Goal: Task Accomplishment & Management: Manage account settings

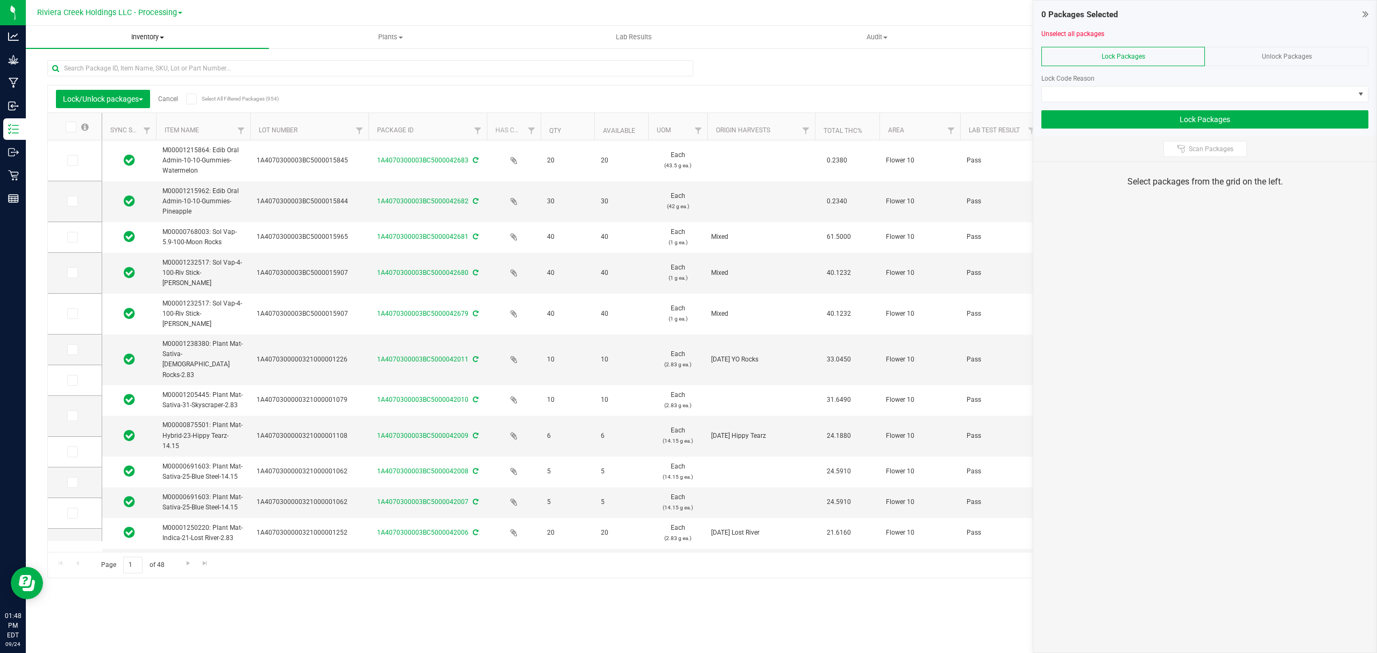
click at [140, 35] on span "Inventory" at bounding box center [147, 37] width 243 height 10
click at [127, 134] on li "From bill of materials" at bounding box center [147, 129] width 243 height 13
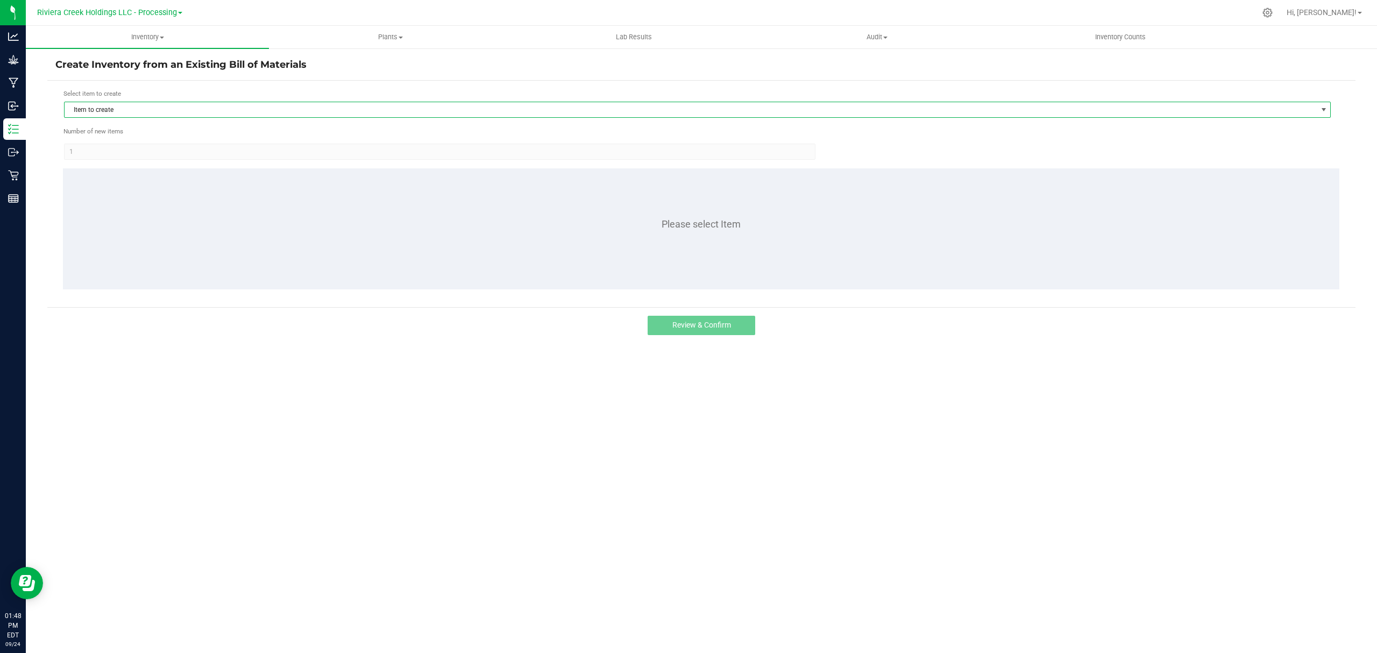
click at [199, 109] on span "Item to create" at bounding box center [691, 109] width 1252 height 15
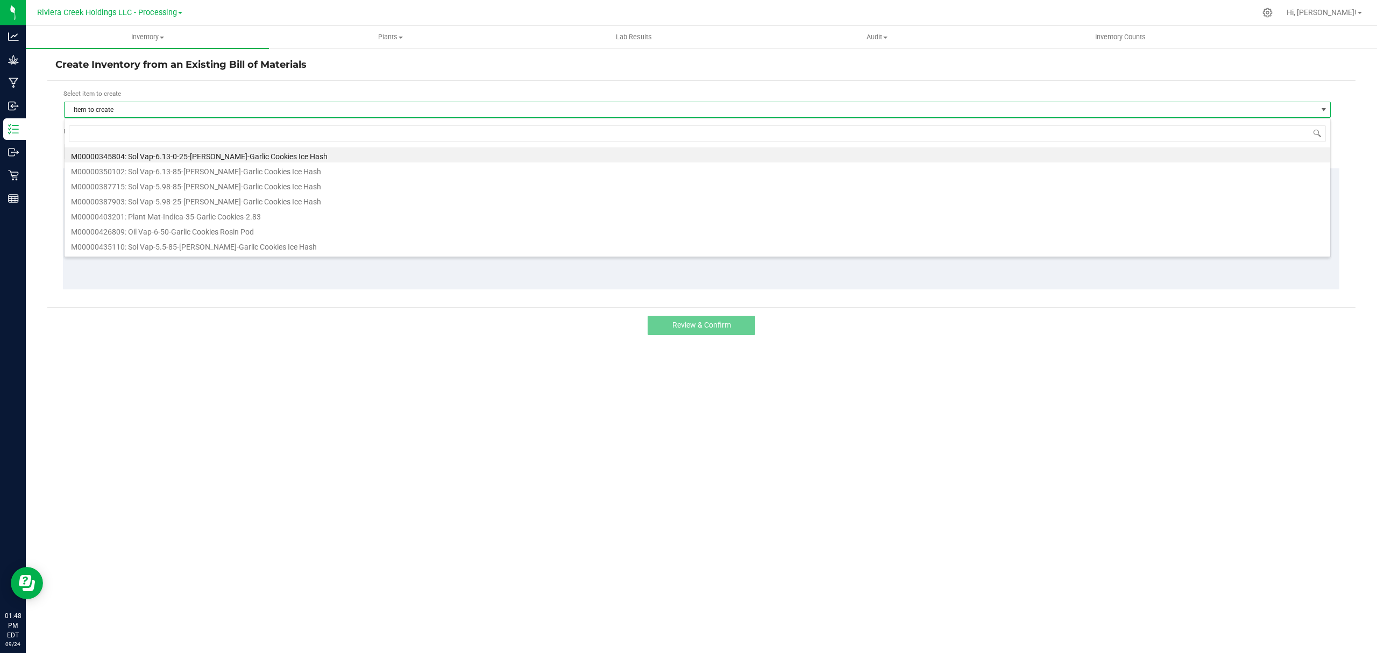
scroll to position [16, 1268]
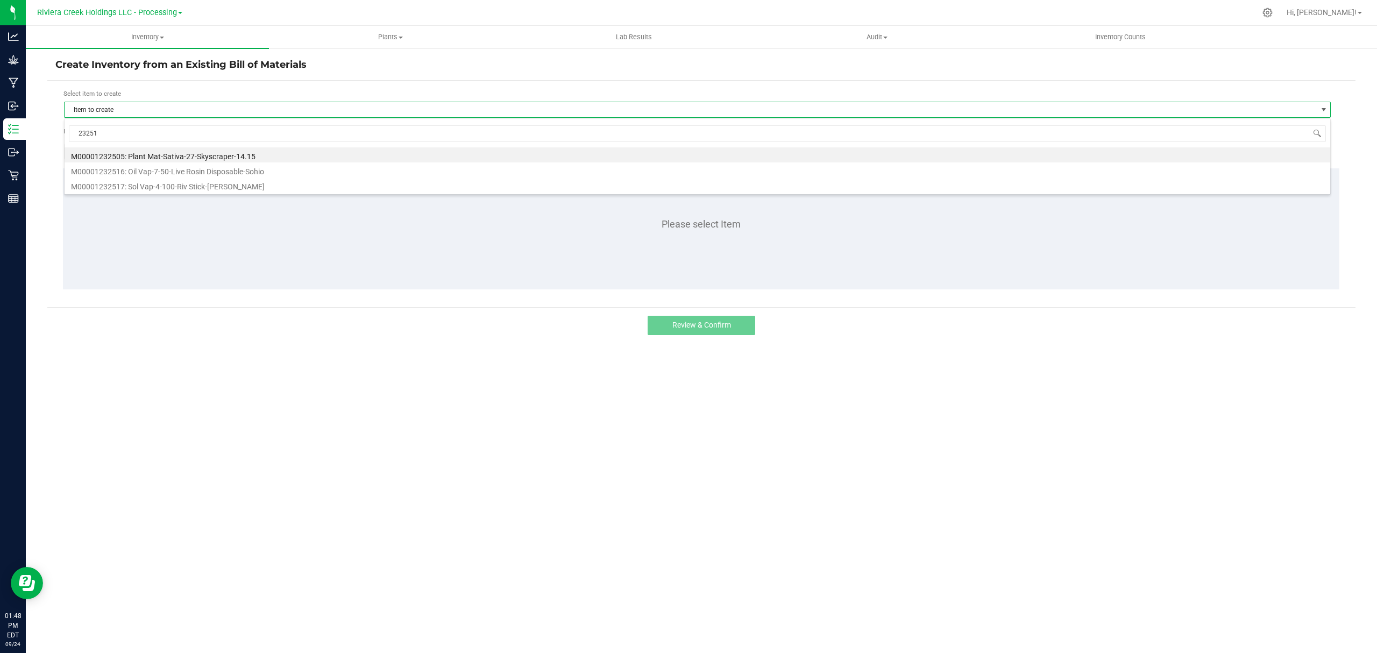
type input "232517"
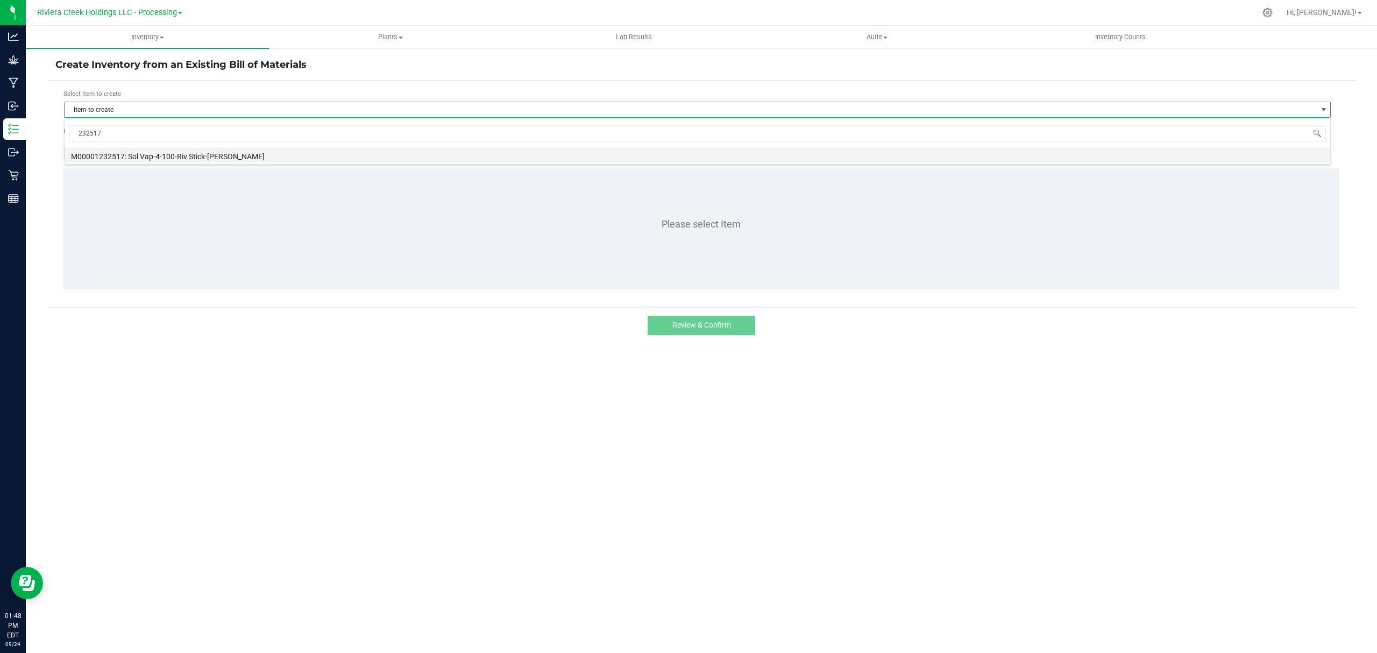
click at [170, 158] on li "M00001232517: Sol Vap-4-100-Riv Stick-[PERSON_NAME]" at bounding box center [698, 154] width 1266 height 15
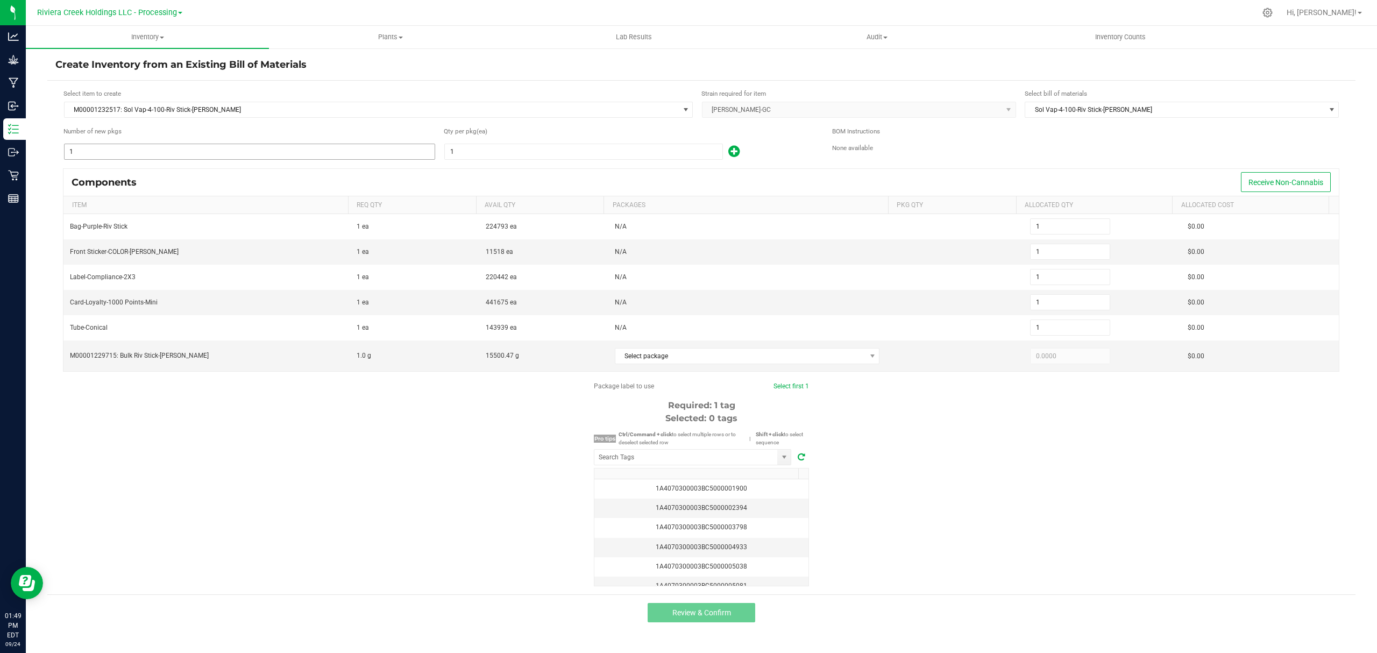
click at [166, 156] on input "1" at bounding box center [250, 151] width 370 height 15
type input "5"
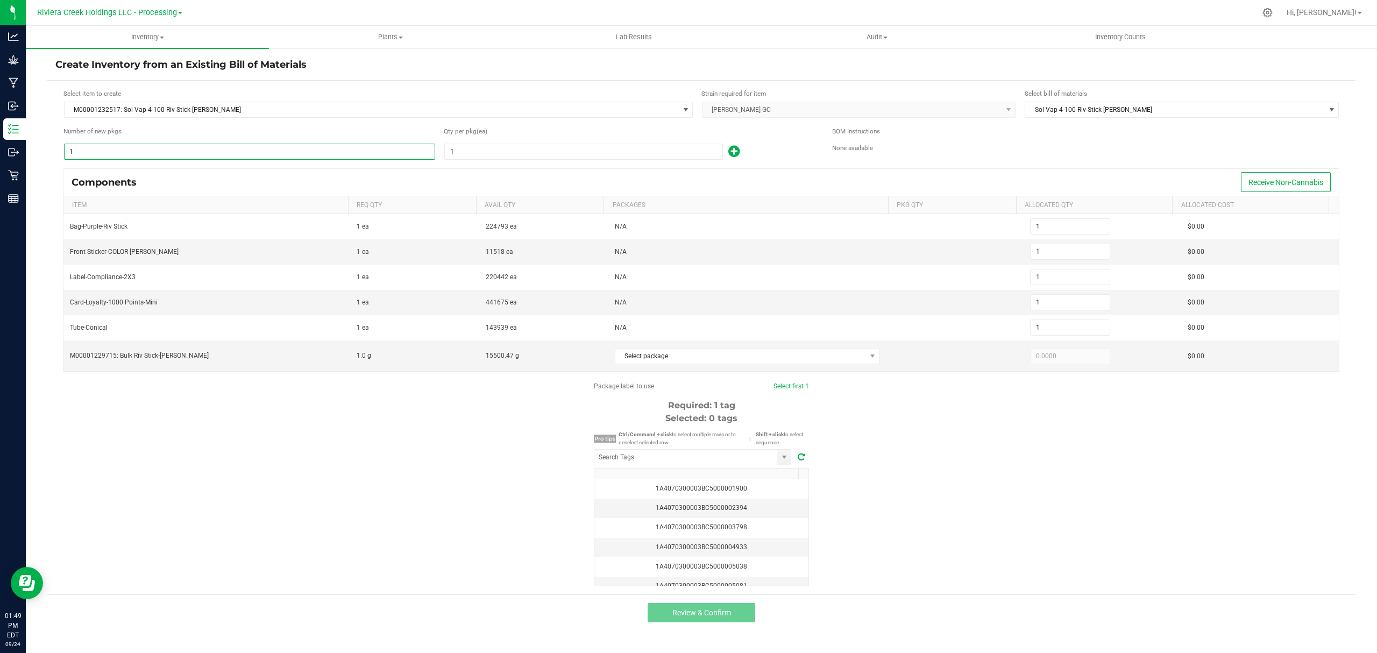
type input "5"
type input "51"
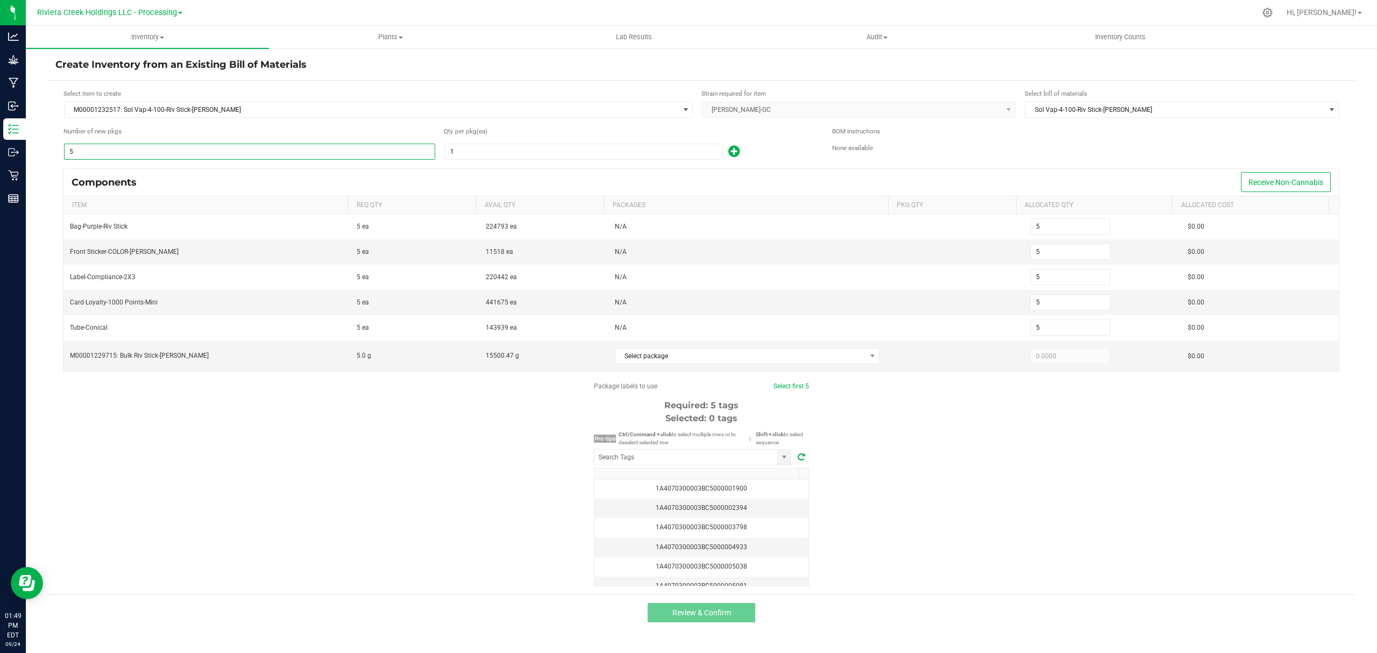
type input "51"
click at [490, 153] on input "1" at bounding box center [584, 151] width 278 height 15
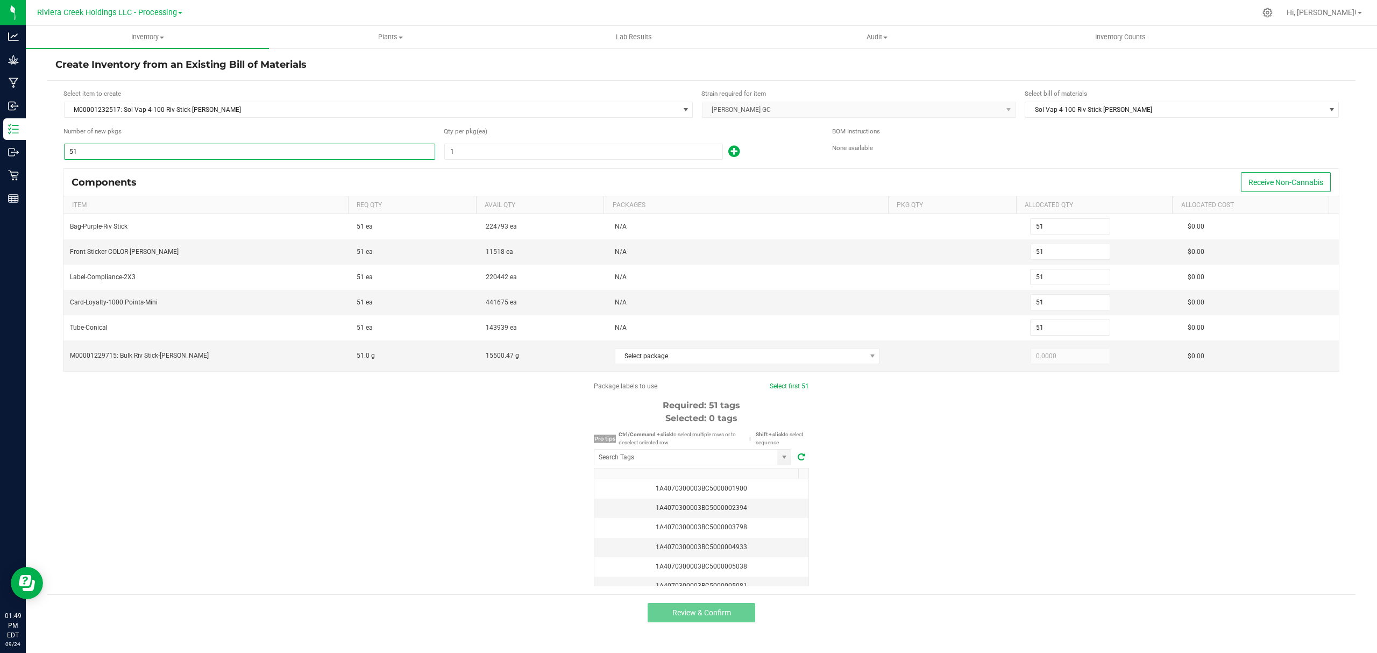
click at [316, 156] on input "51" at bounding box center [250, 151] width 370 height 15
type input "1"
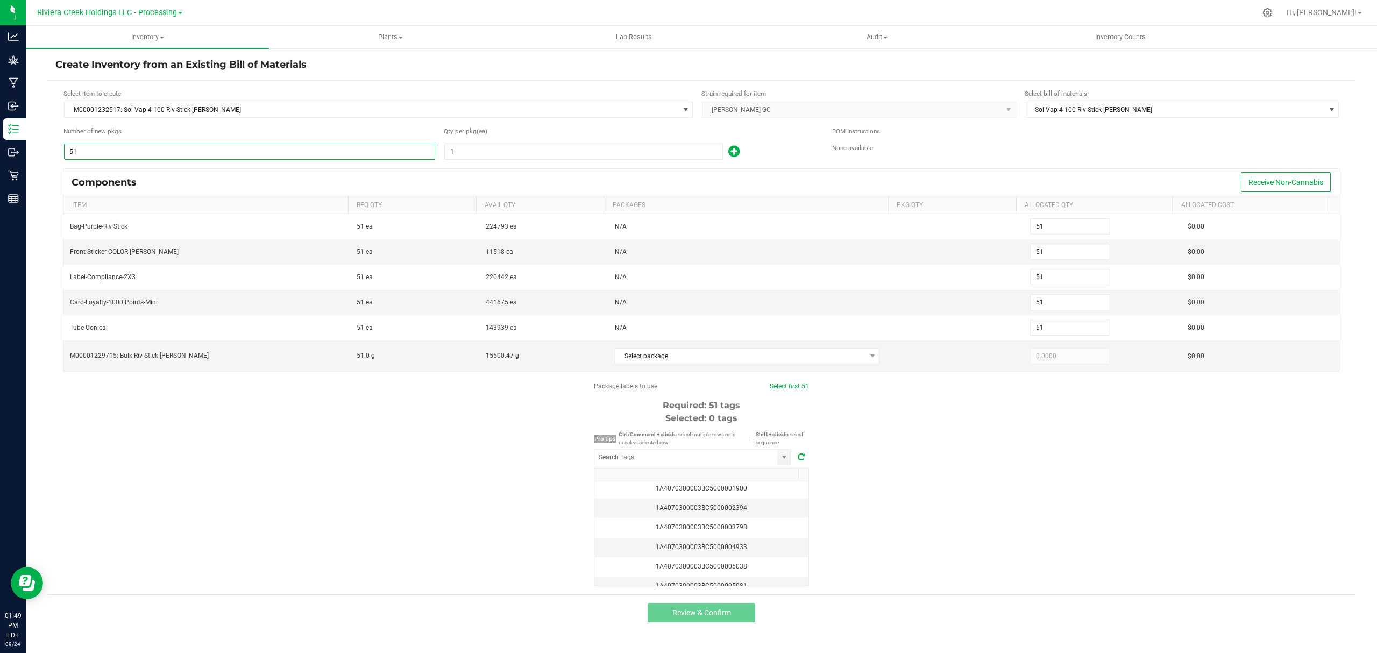
type input "1"
type input "5"
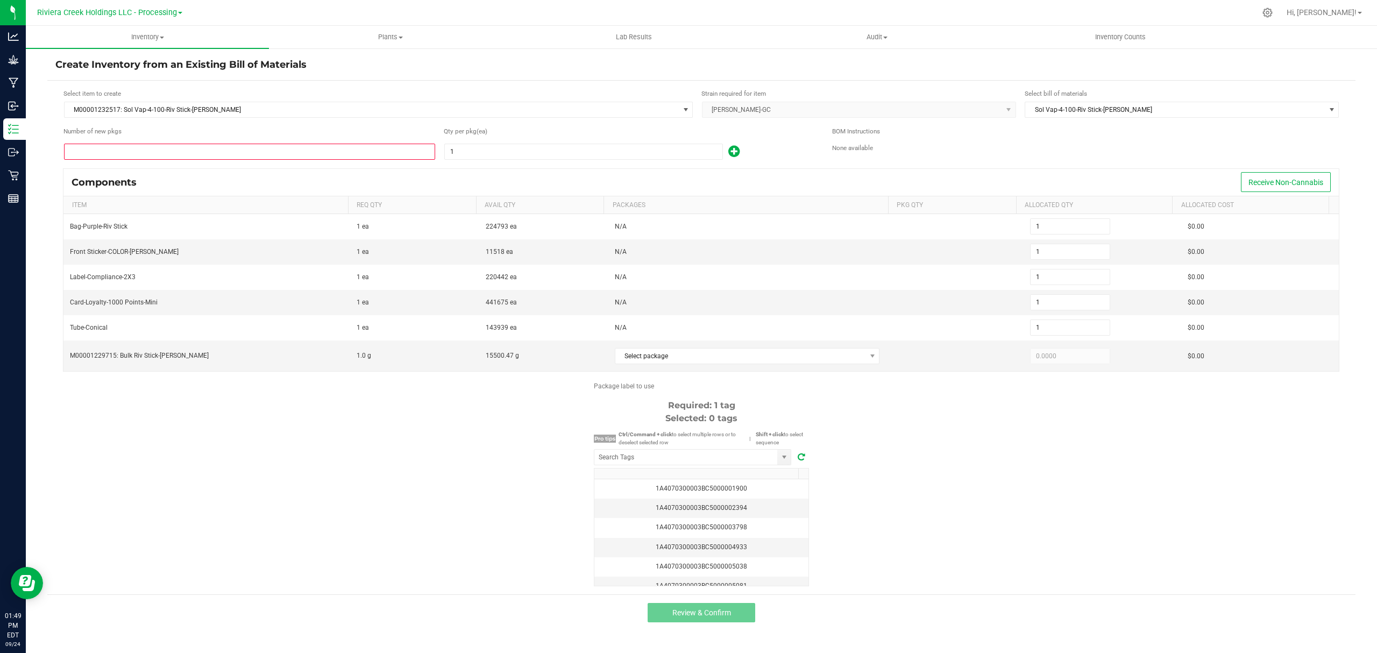
type input "5"
click at [510, 147] on input "1" at bounding box center [584, 151] width 278 height 15
type input "10"
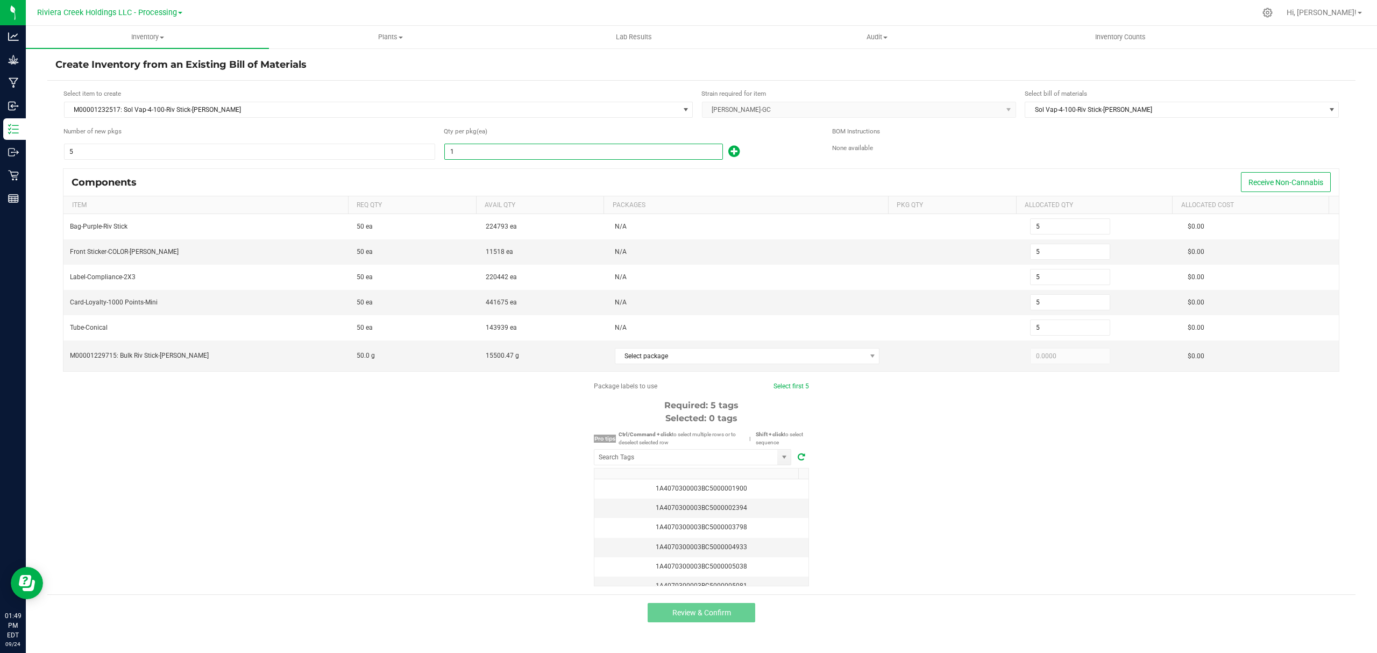
type input "50"
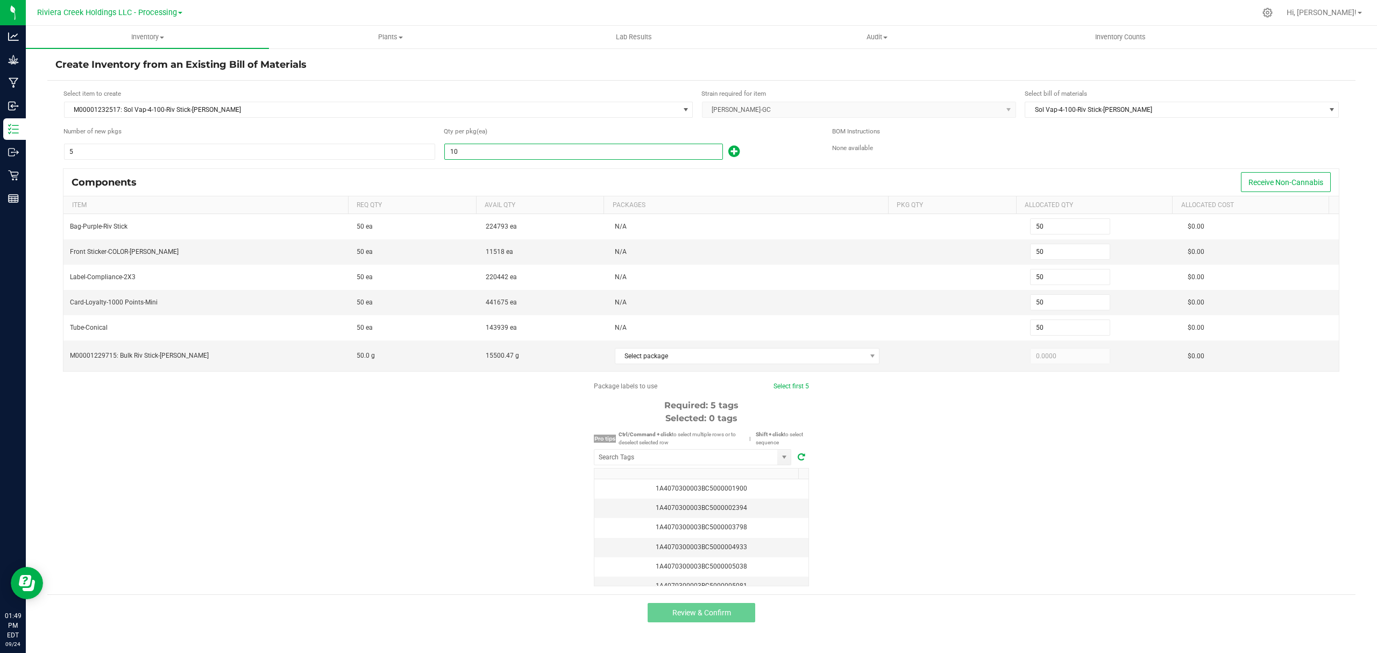
type input "100"
type input "500"
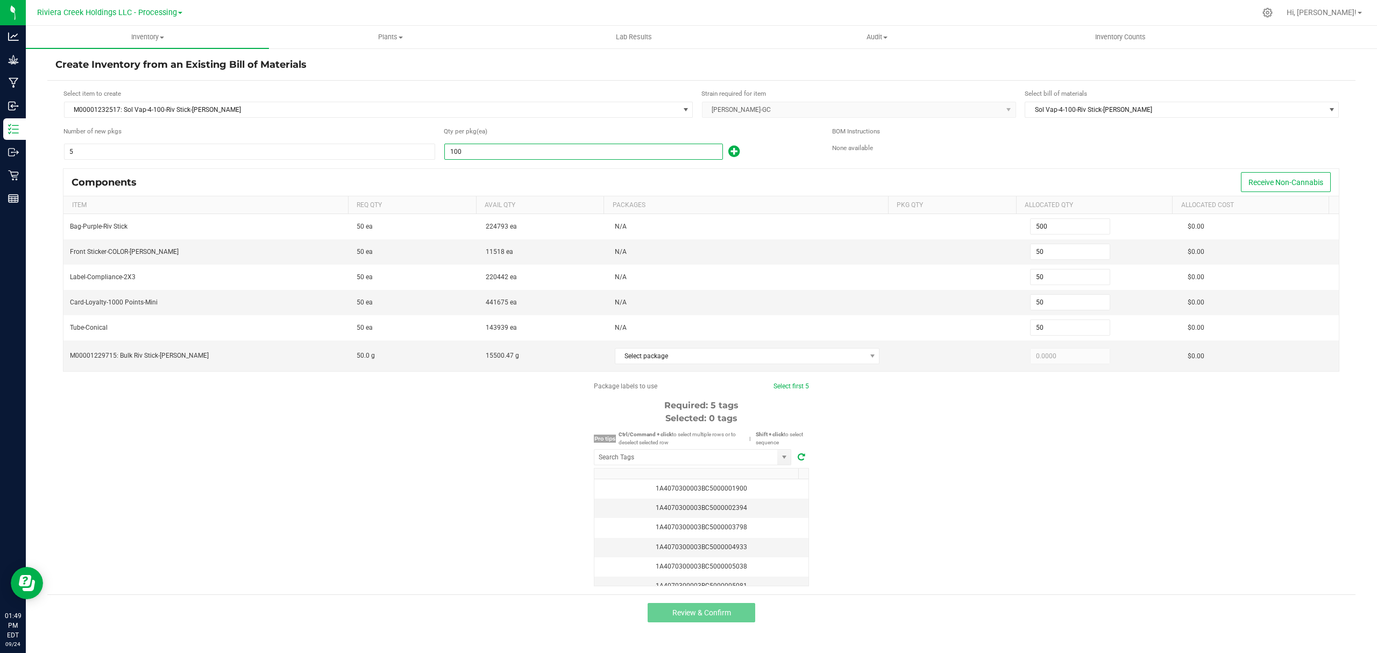
type input "500"
type input "1000"
type input "5,000"
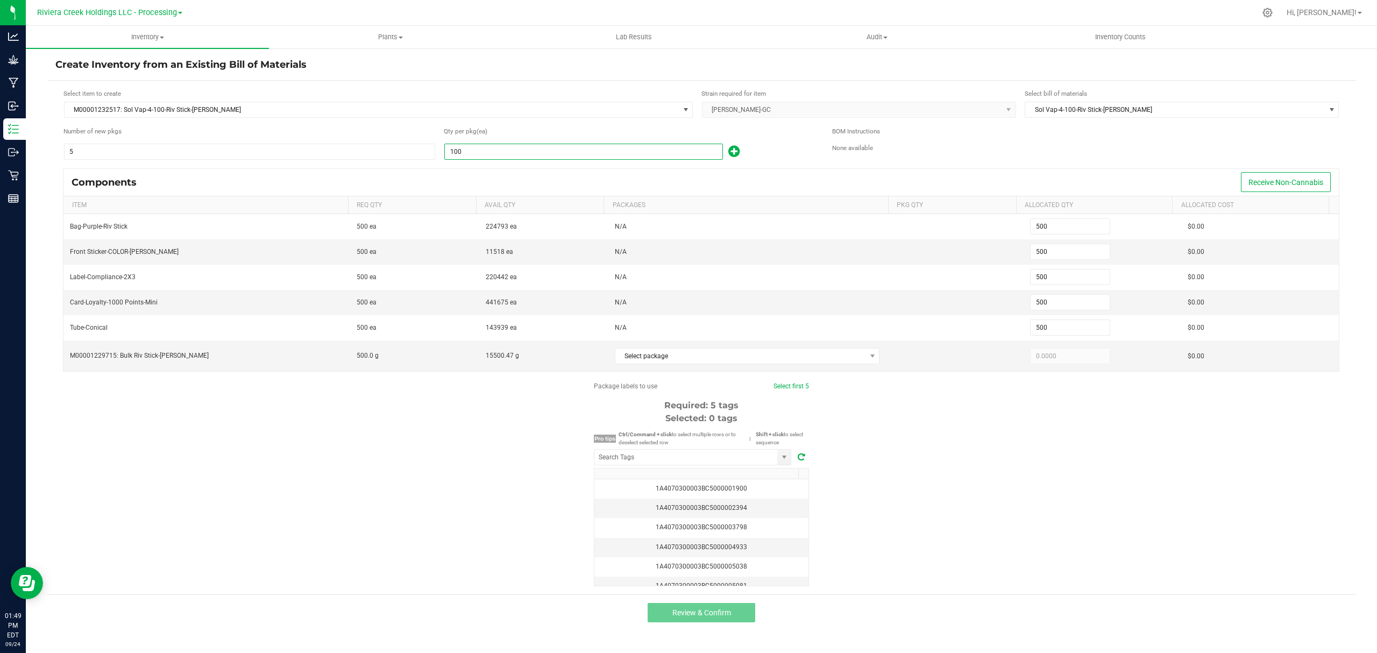
type input "5,000"
type input "100"
type input "500"
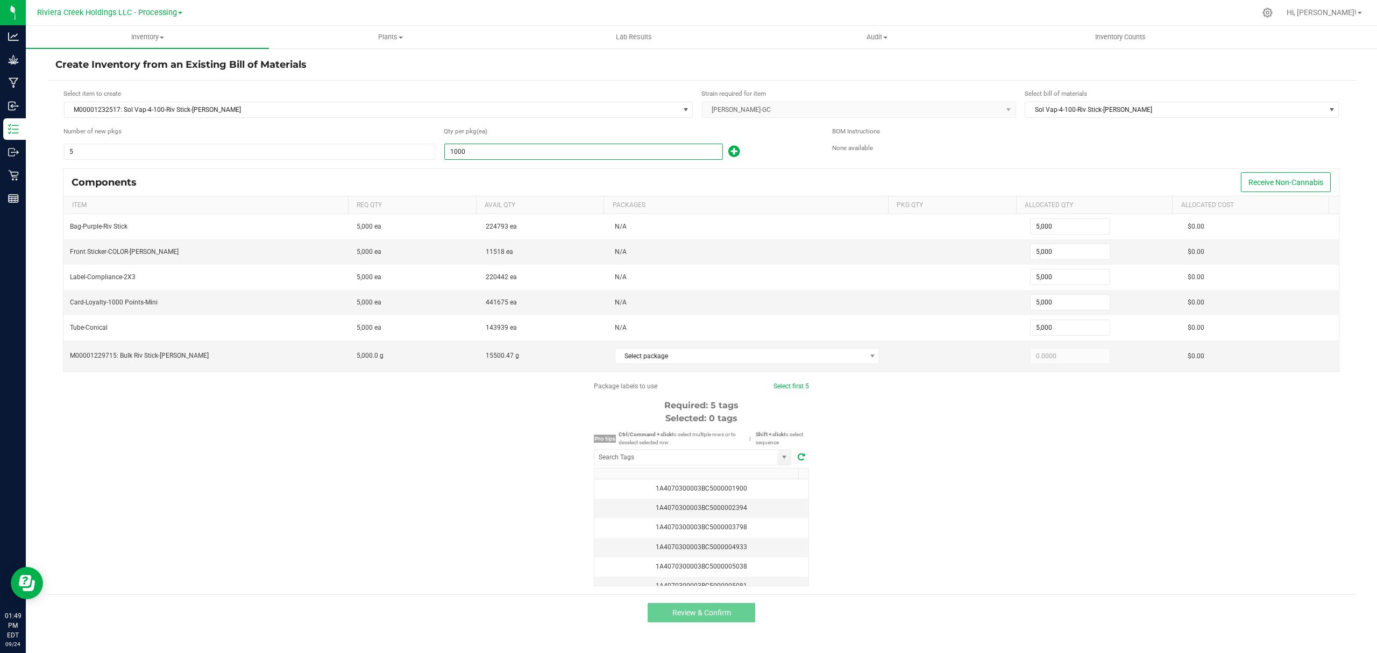
type input "500"
type input "100"
click at [784, 144] on div "100" at bounding box center [630, 151] width 372 height 17
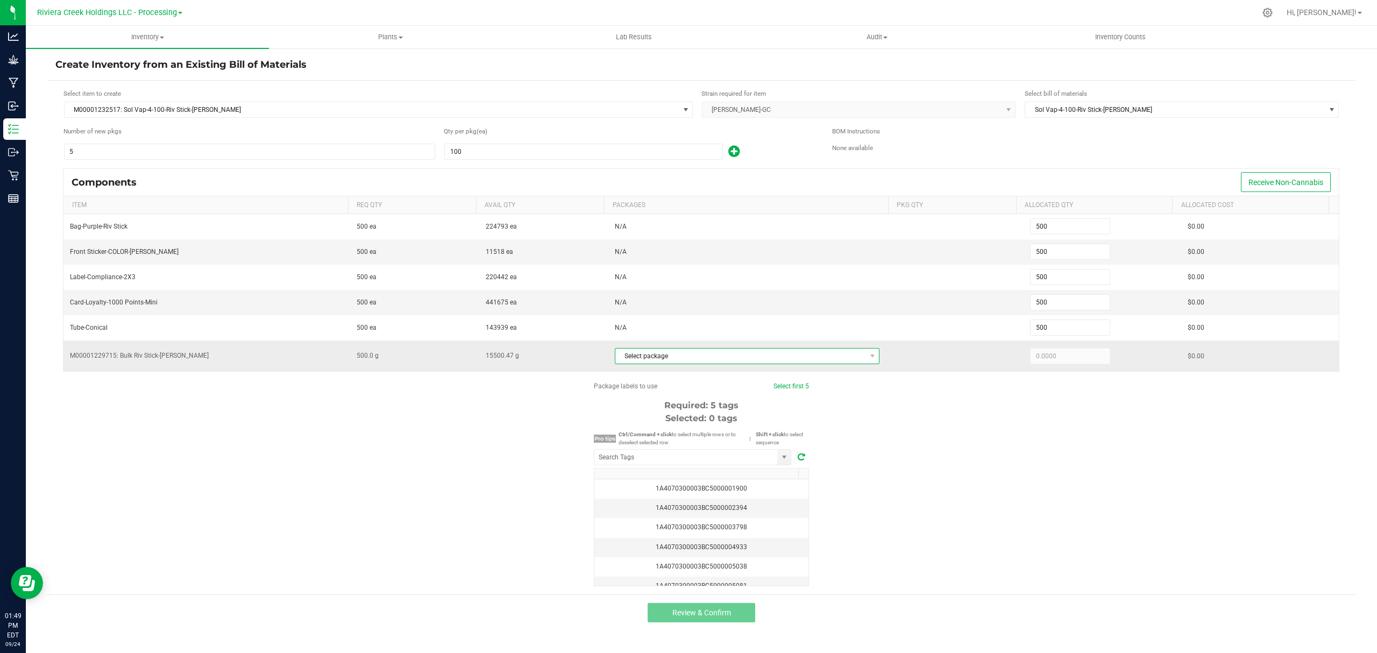
click at [739, 360] on span "Select package" at bounding box center [740, 356] width 251 height 15
click at [764, 403] on li "1A4070300003BC5000015907 (1A4070300003BC5000015907)" at bounding box center [747, 405] width 273 height 15
type input "500.0000"
click at [915, 444] on div "Package labels to use Select first 5 Required: 5 tags Selected: 0 tags Pro tips…" at bounding box center [701, 483] width 1308 height 205
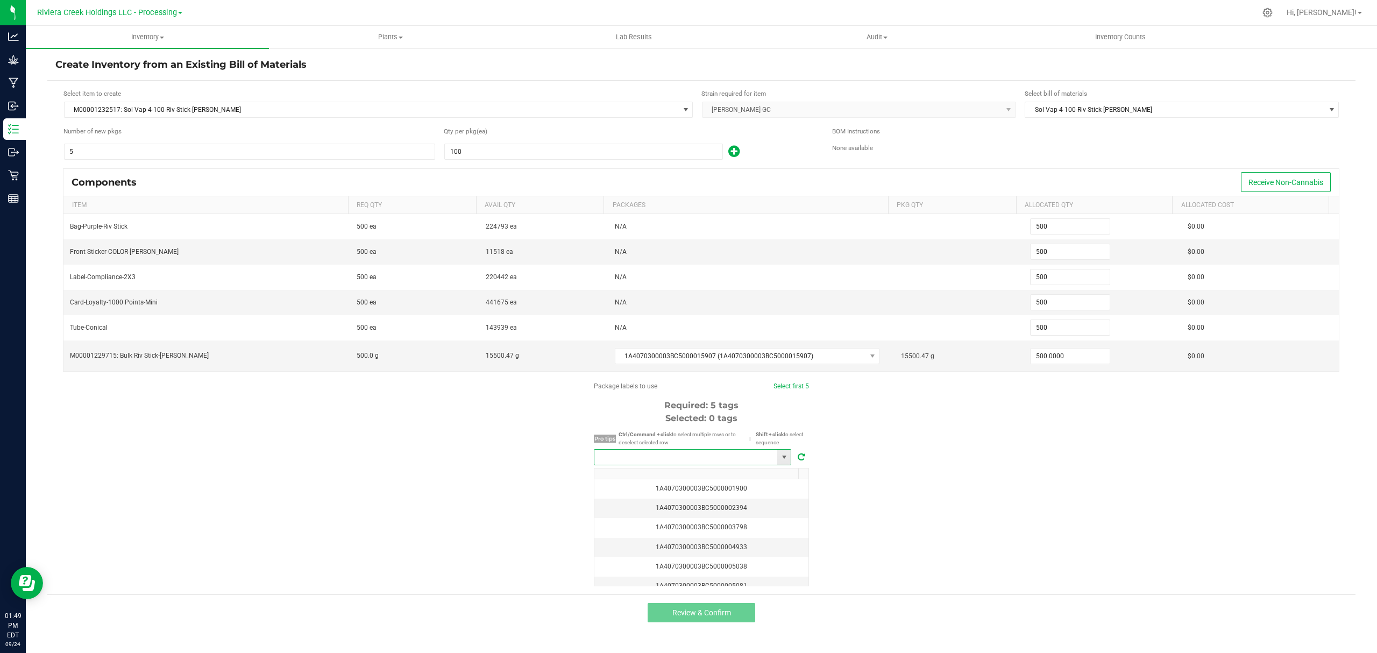
click at [716, 461] on input "NO DATA FOUND" at bounding box center [685, 457] width 183 height 15
click at [721, 479] on li "1A4070300003BC5000040674" at bounding box center [692, 482] width 196 height 18
type input "1A4070300003BC5000040674"
click at [776, 390] on link "Select first 5" at bounding box center [787, 387] width 36 height 8
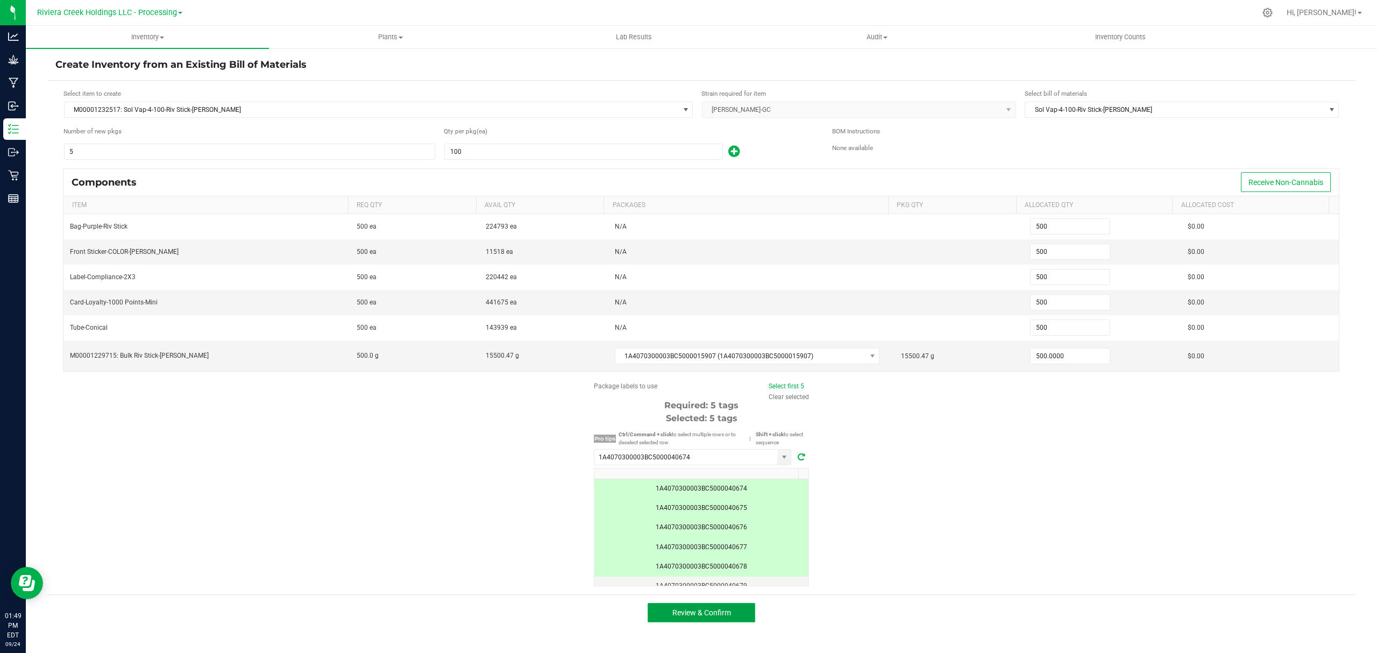
click at [721, 616] on span "Review & Confirm" at bounding box center [701, 612] width 59 height 9
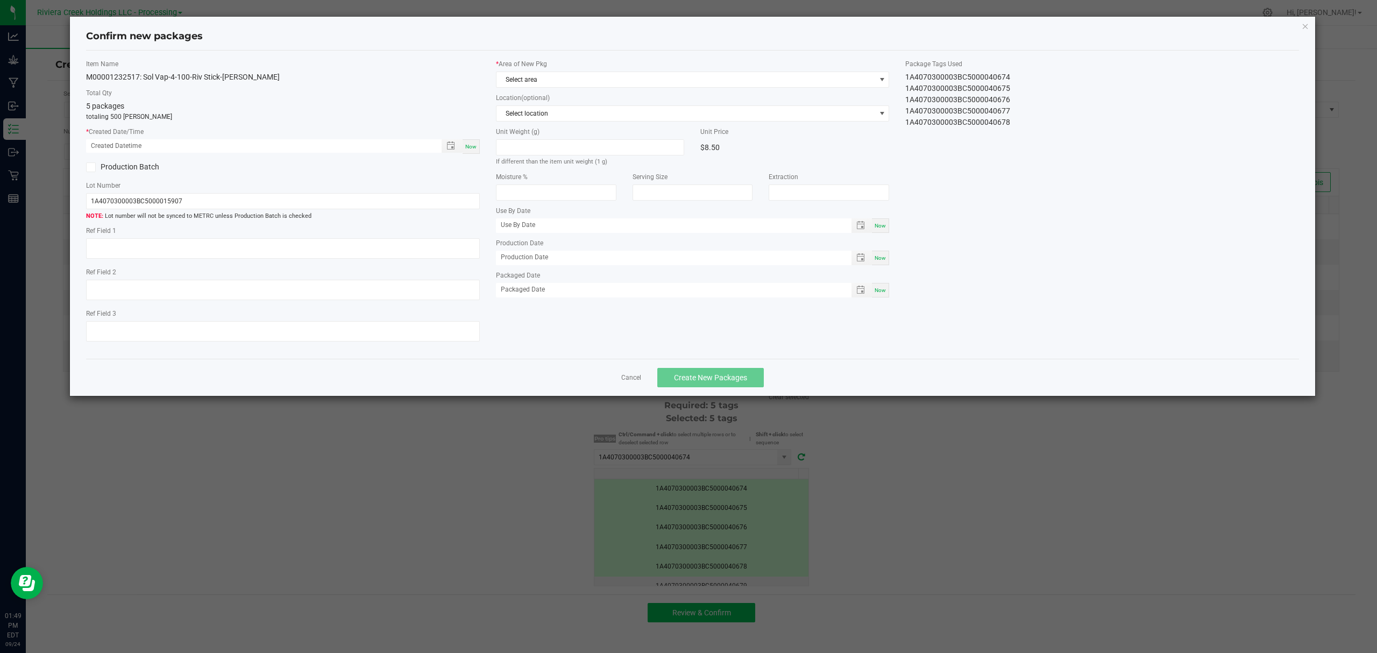
type input "[DATE]"
click at [483, 139] on div "Item Name M00001232517: Sol Vap-4-100-Riv Stick-[PERSON_NAME] Total Qty 5 packa…" at bounding box center [283, 205] width 410 height 292
click at [476, 139] on div "Now" at bounding box center [471, 146] width 17 height 15
type input "[DATE] 01:49 PM"
click at [536, 77] on span "Select area" at bounding box center [686, 79] width 379 height 15
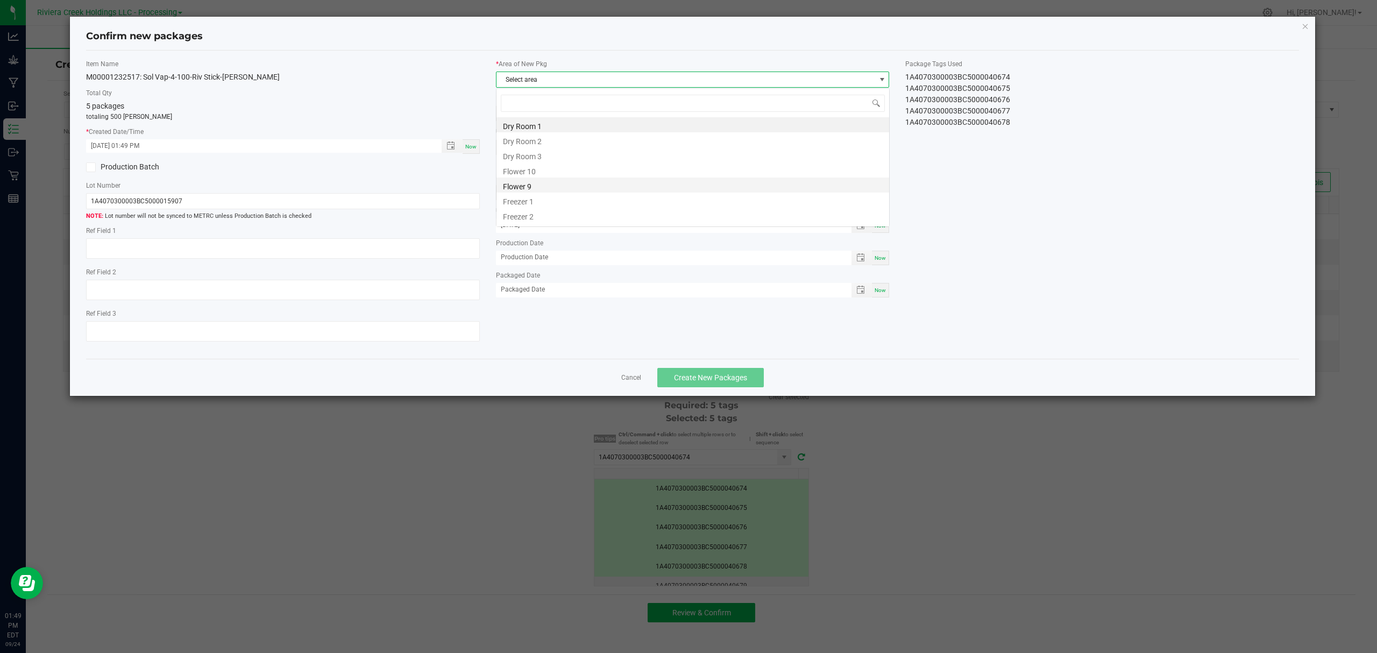
scroll to position [16, 393]
click at [614, 172] on li "Flower 10" at bounding box center [693, 169] width 393 height 15
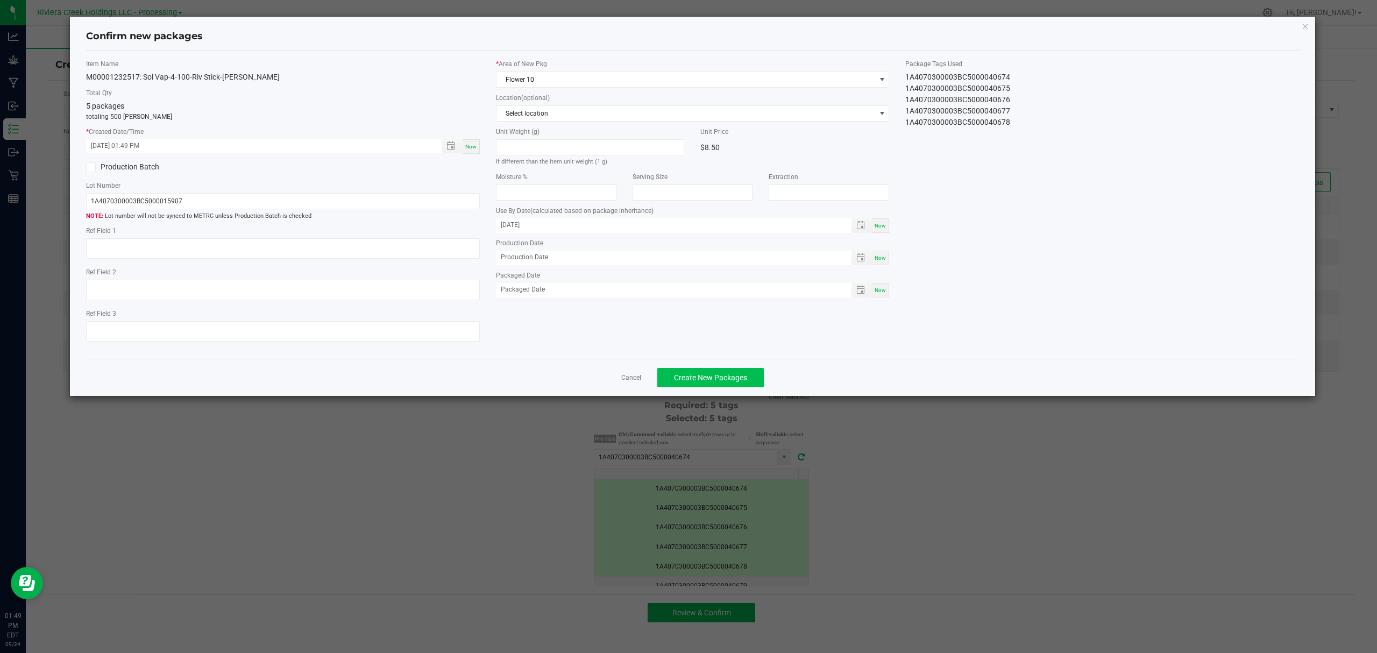
click at [705, 373] on div "Cancel Create New Packages" at bounding box center [693, 377] width 1214 height 37
click at [704, 380] on span "Create New Packages" at bounding box center [710, 377] width 73 height 9
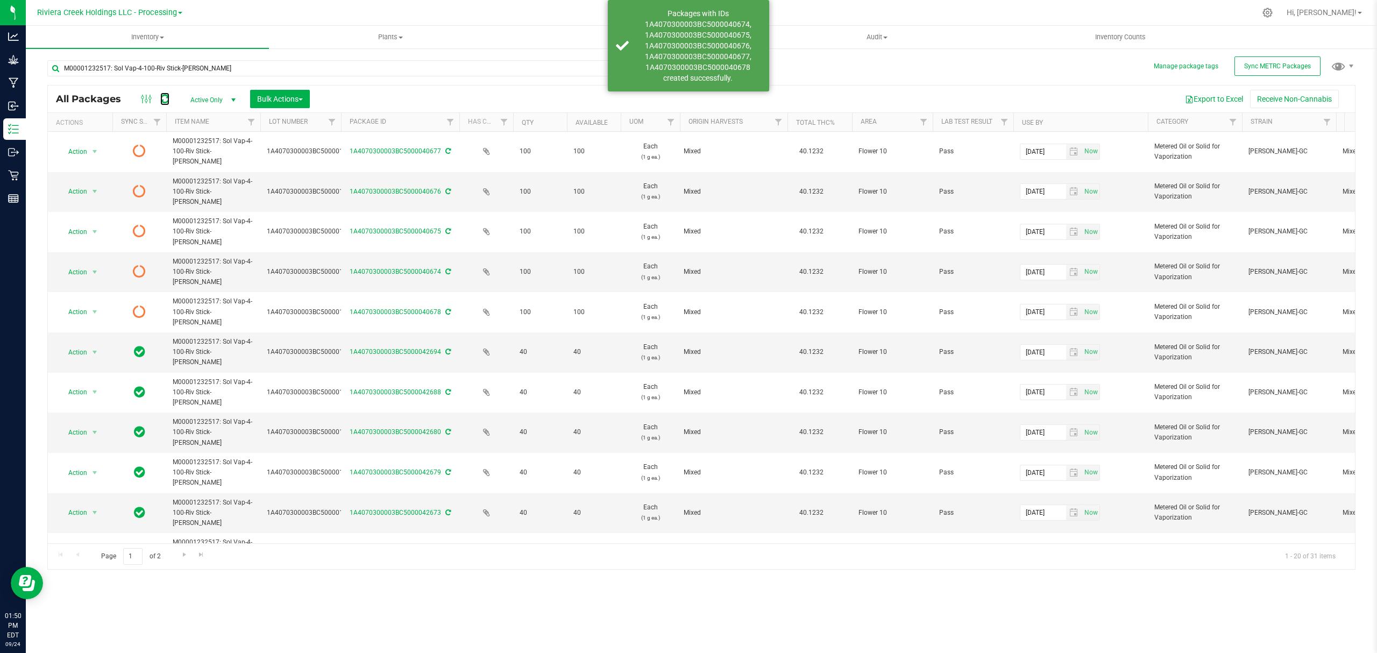
click at [162, 104] on icon at bounding box center [164, 99] width 9 height 11
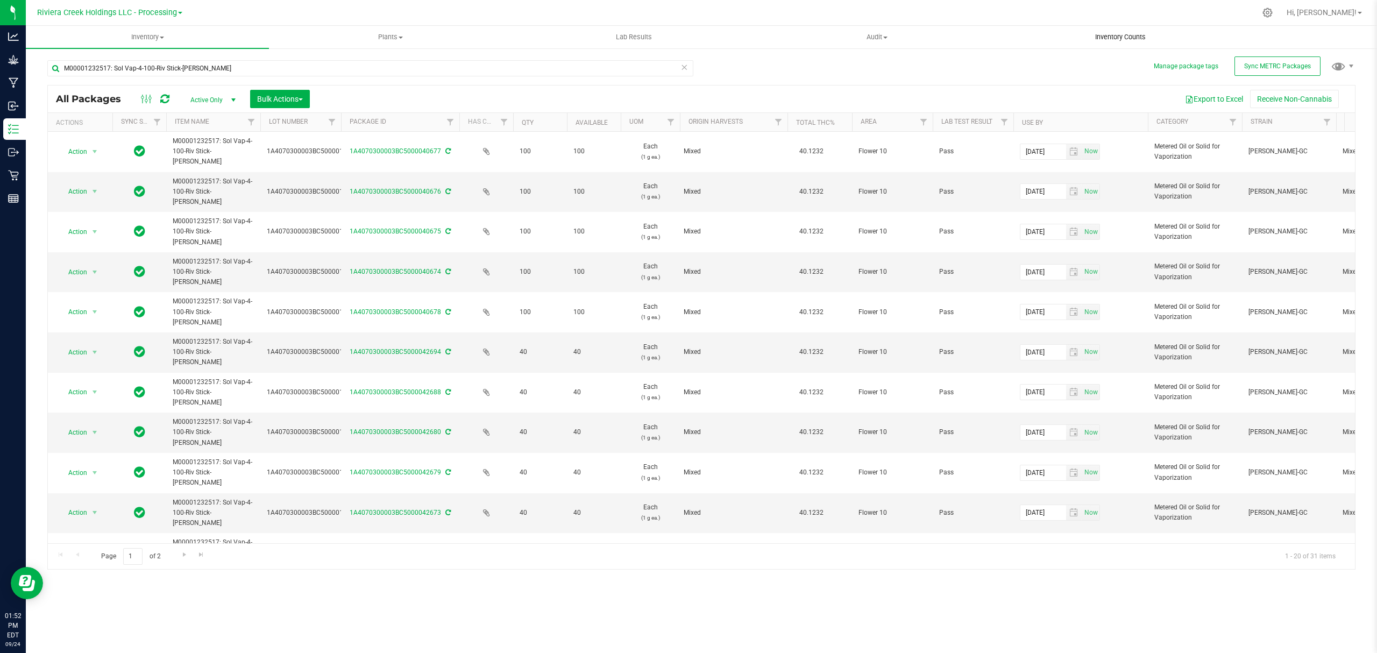
click at [1139, 37] on span "Inventory Counts" at bounding box center [1121, 37] width 80 height 10
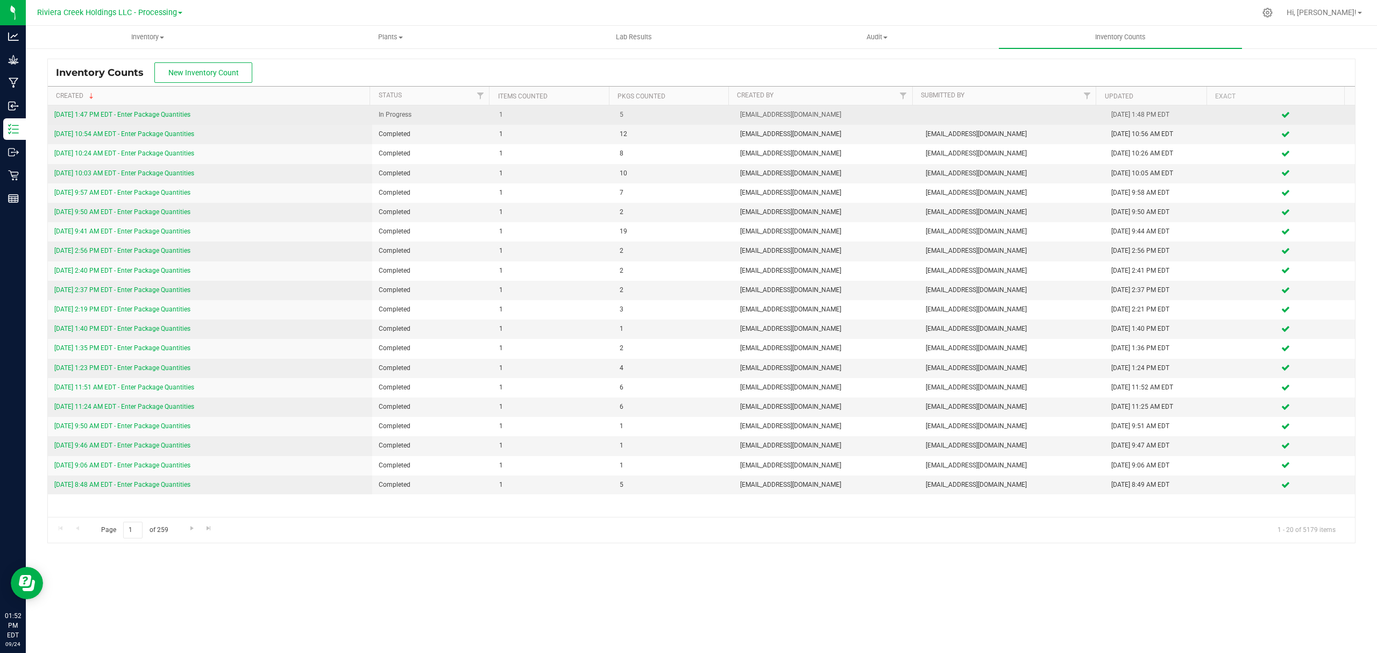
click at [173, 115] on link "[DATE] 1:47 PM EDT - Enter Package Quantities" at bounding box center [122, 115] width 136 height 8
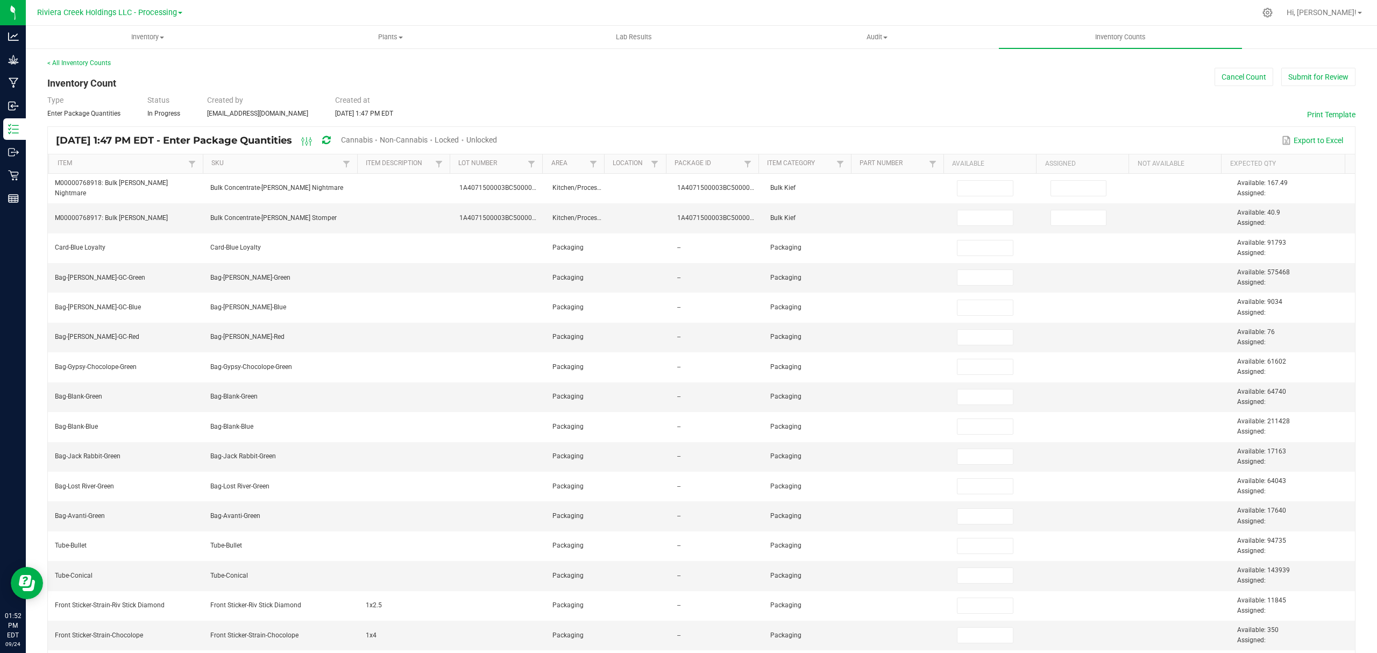
type input "100"
type input "0"
type input "100"
type input "0"
type input "100"
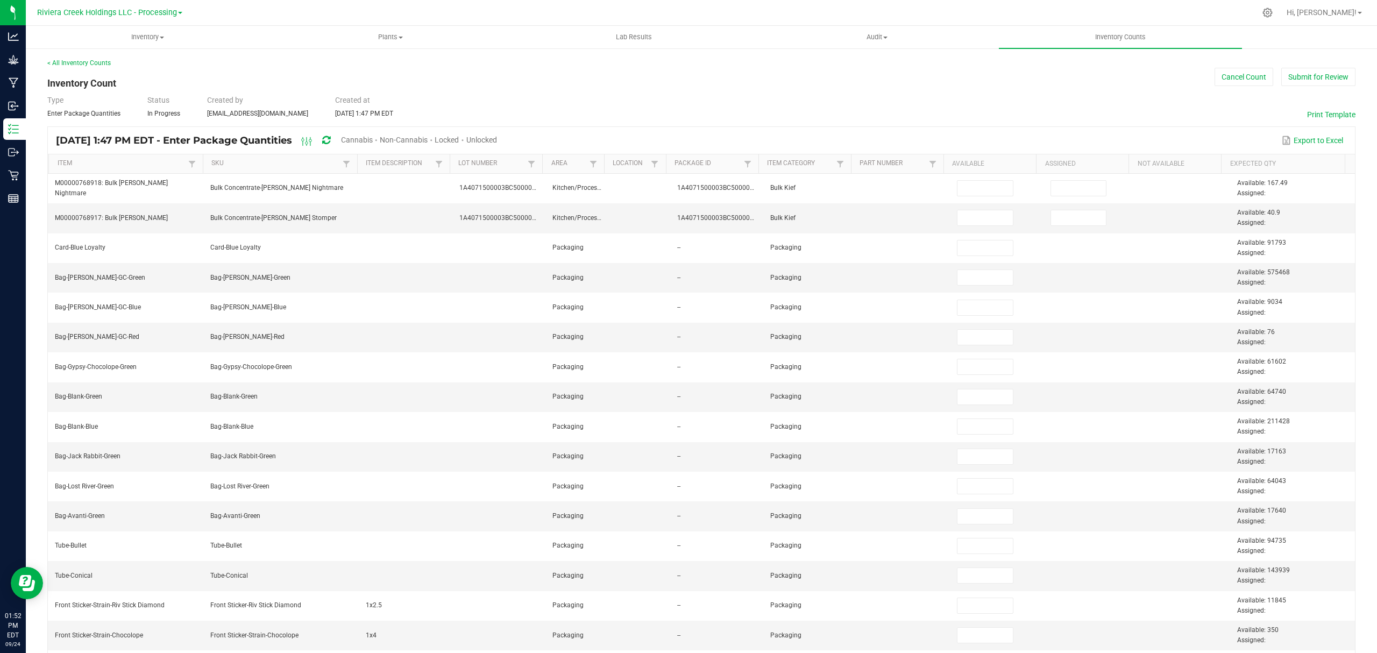
type input "100"
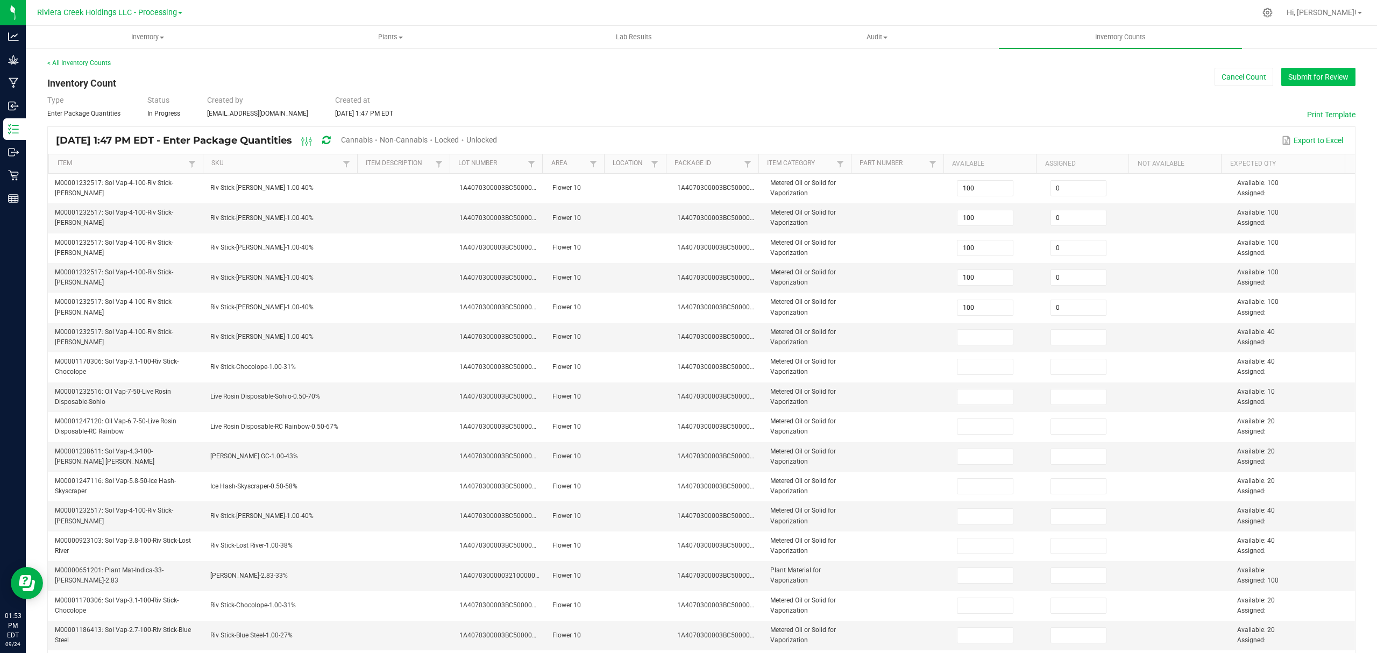
click at [1287, 72] on button "Submit for Review" at bounding box center [1319, 77] width 74 height 18
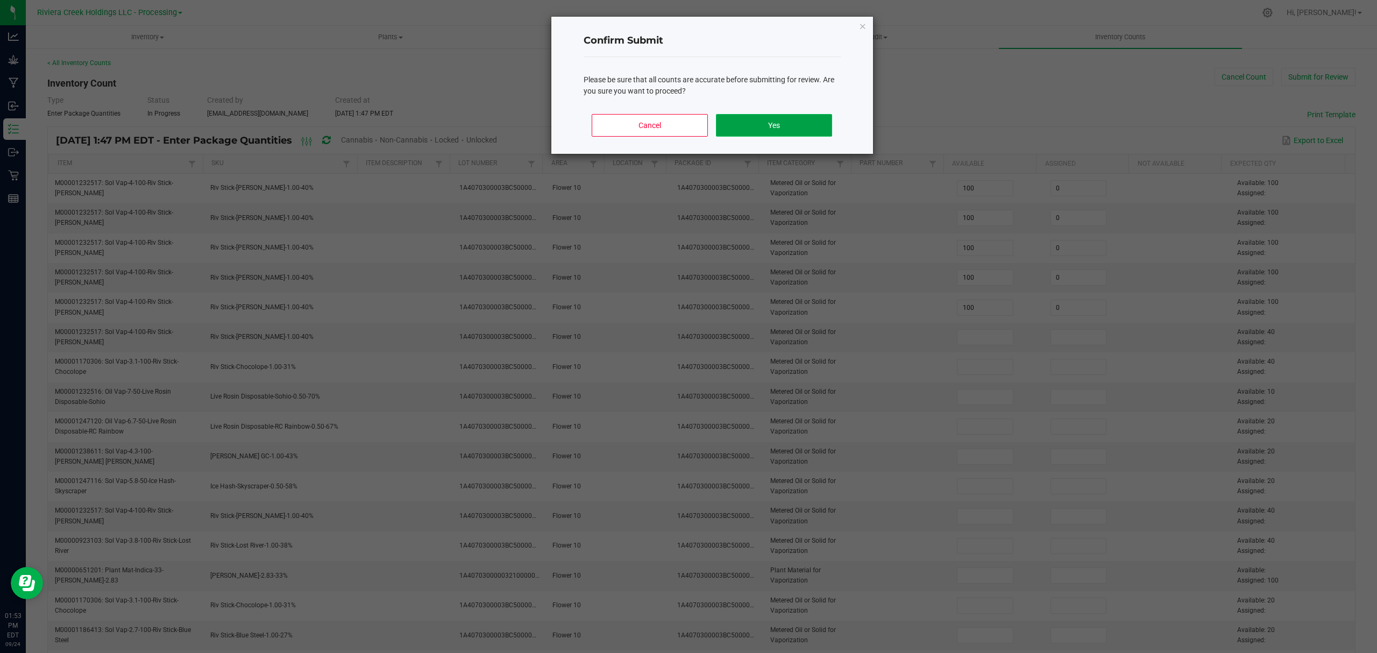
click at [776, 127] on button "Yes" at bounding box center [774, 125] width 116 height 23
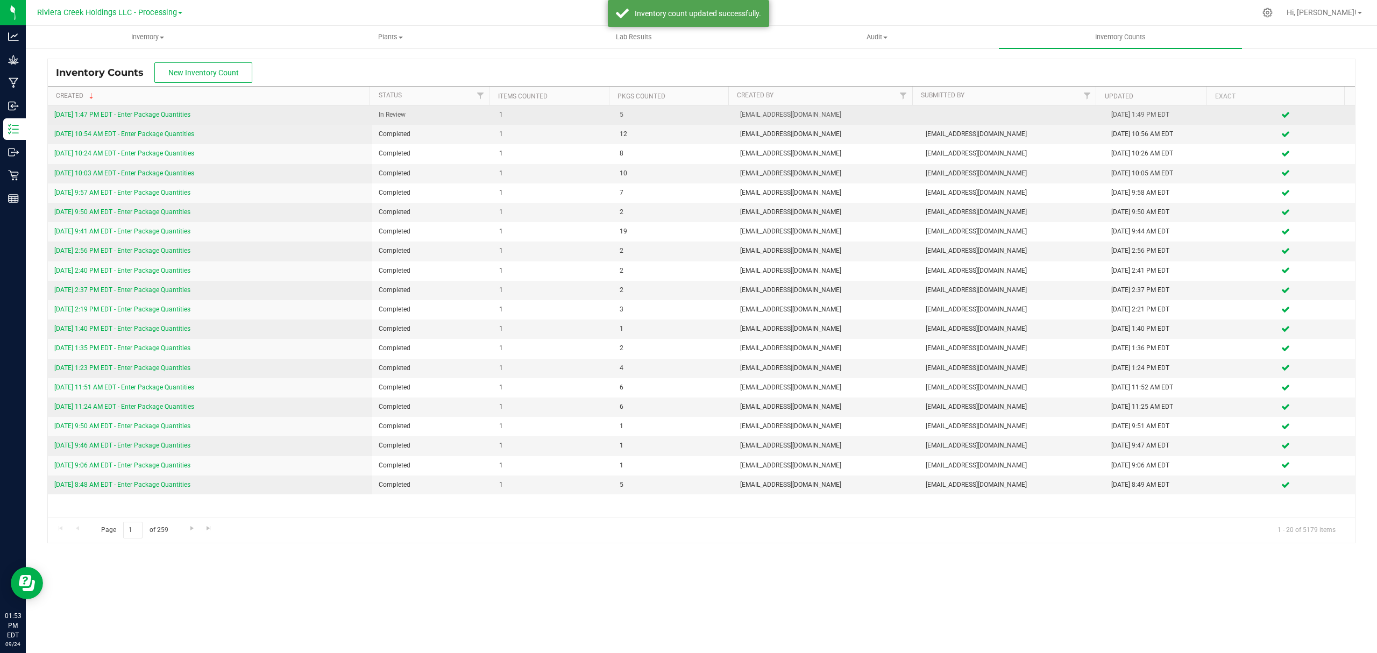
click at [187, 114] on link "[DATE] 1:47 PM EDT - Enter Package Quantities" at bounding box center [122, 115] width 136 height 8
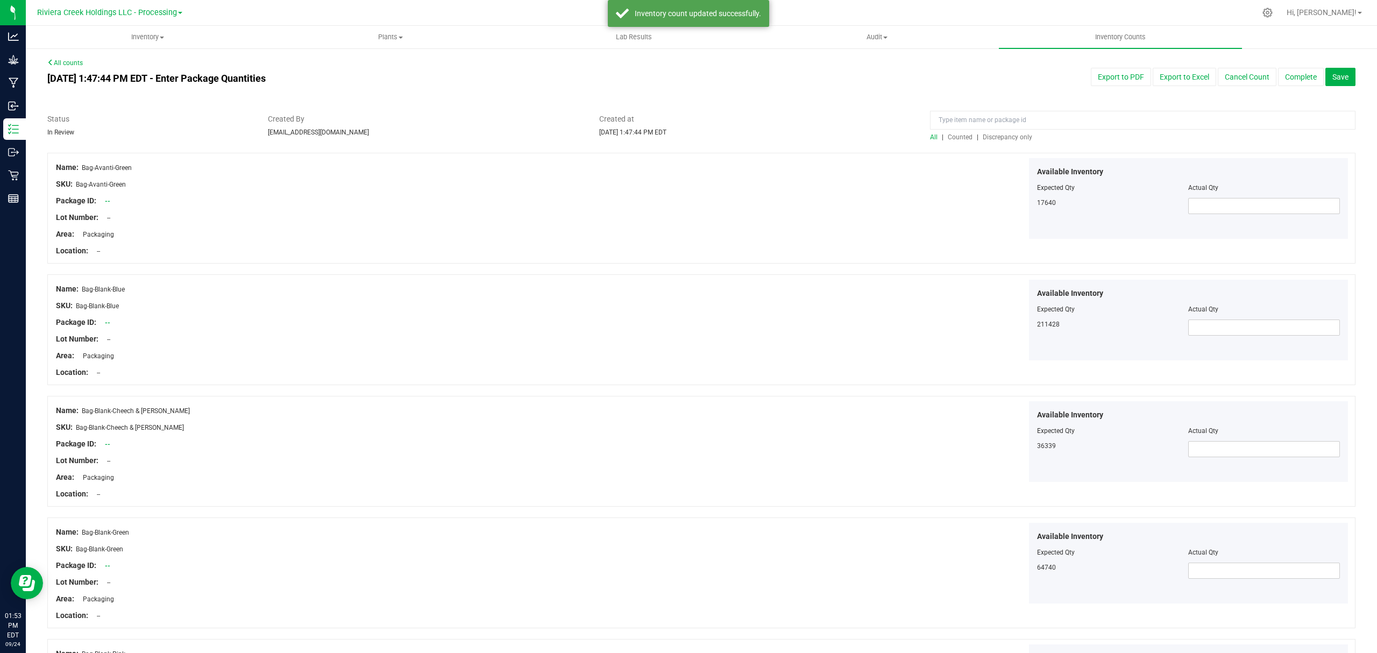
click at [958, 138] on span "Counted" at bounding box center [960, 137] width 25 height 8
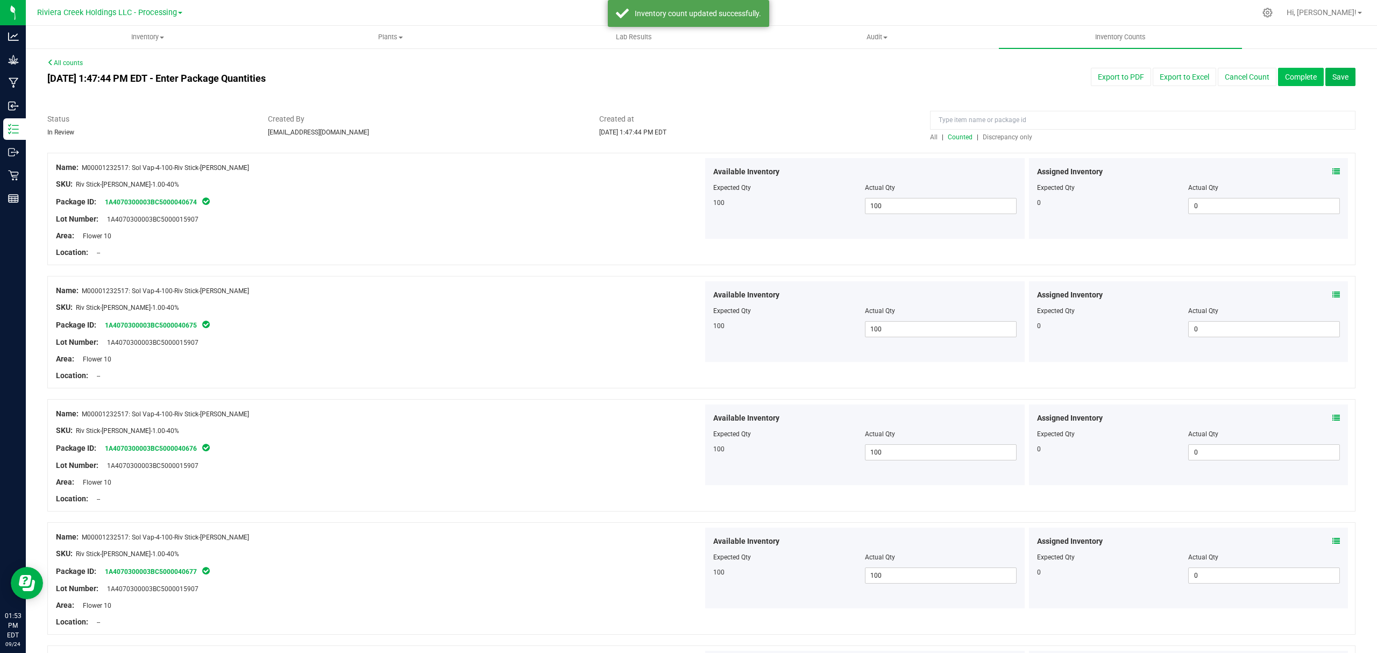
click at [1278, 80] on button "Complete" at bounding box center [1301, 77] width 46 height 18
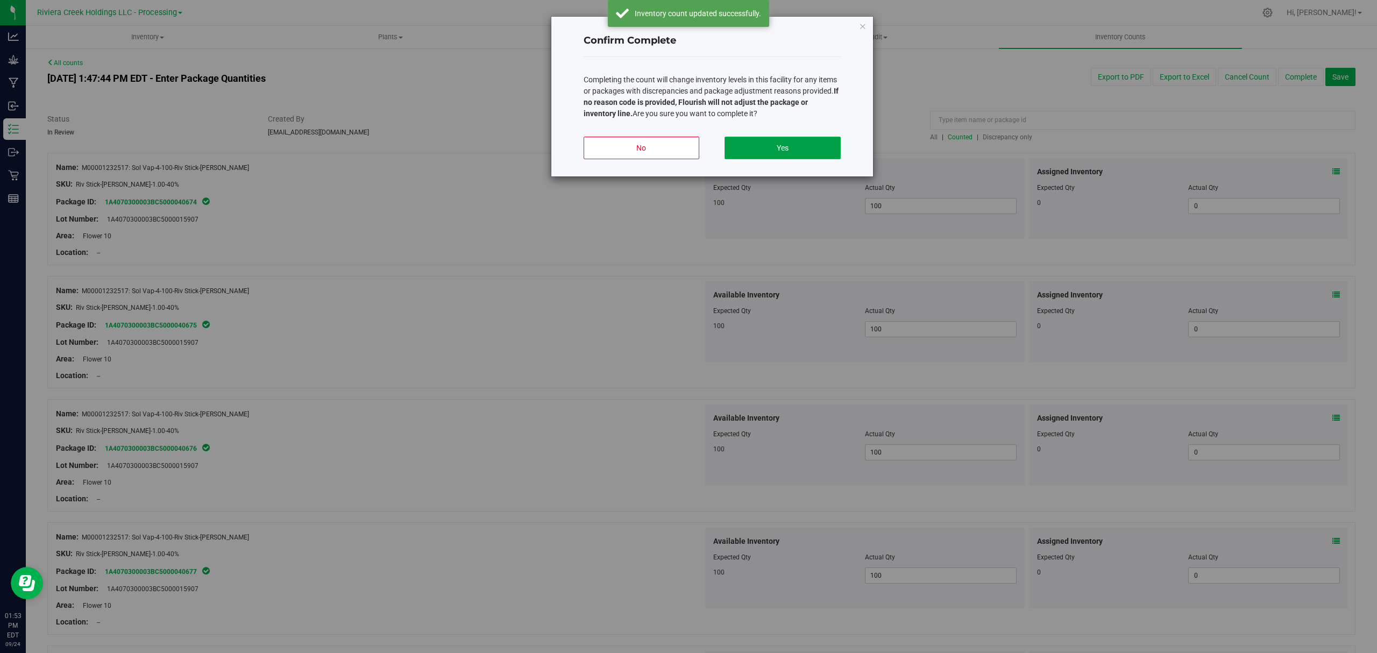
click at [766, 155] on button "Yes" at bounding box center [783, 148] width 116 height 23
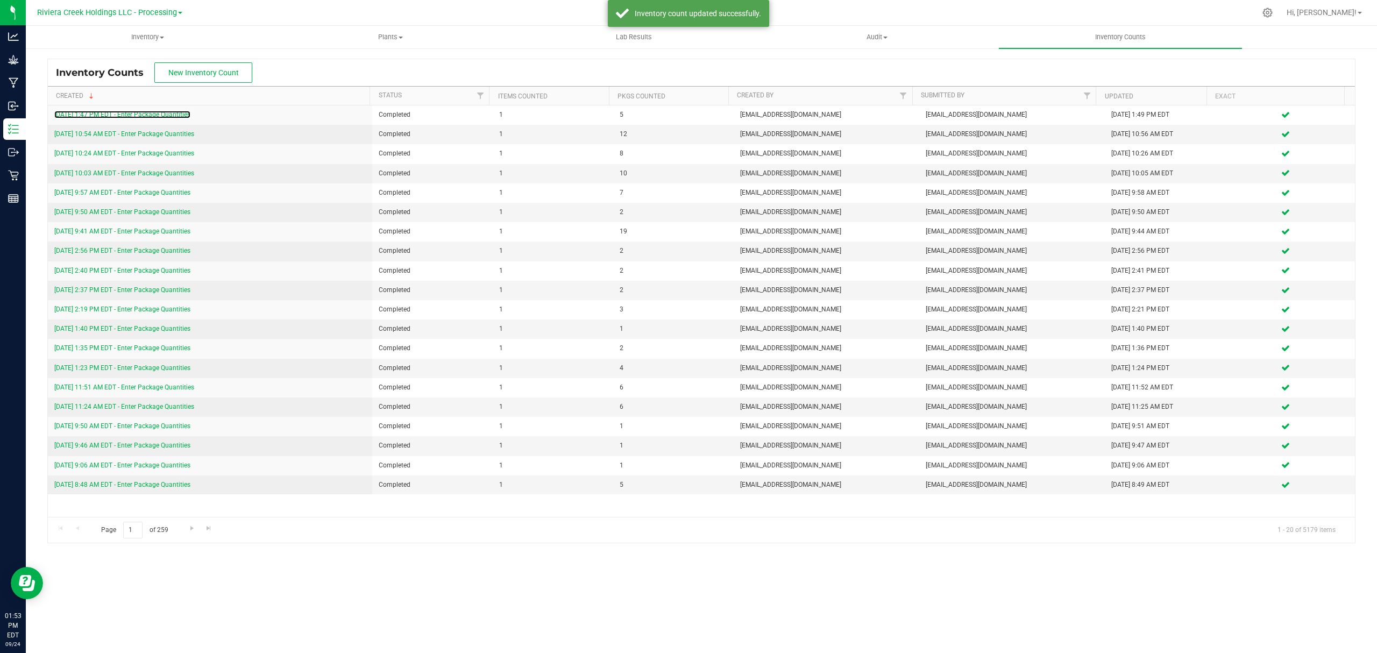
click at [172, 115] on link "[DATE] 1:47 PM EDT - Enter Package Quantities" at bounding box center [122, 115] width 136 height 8
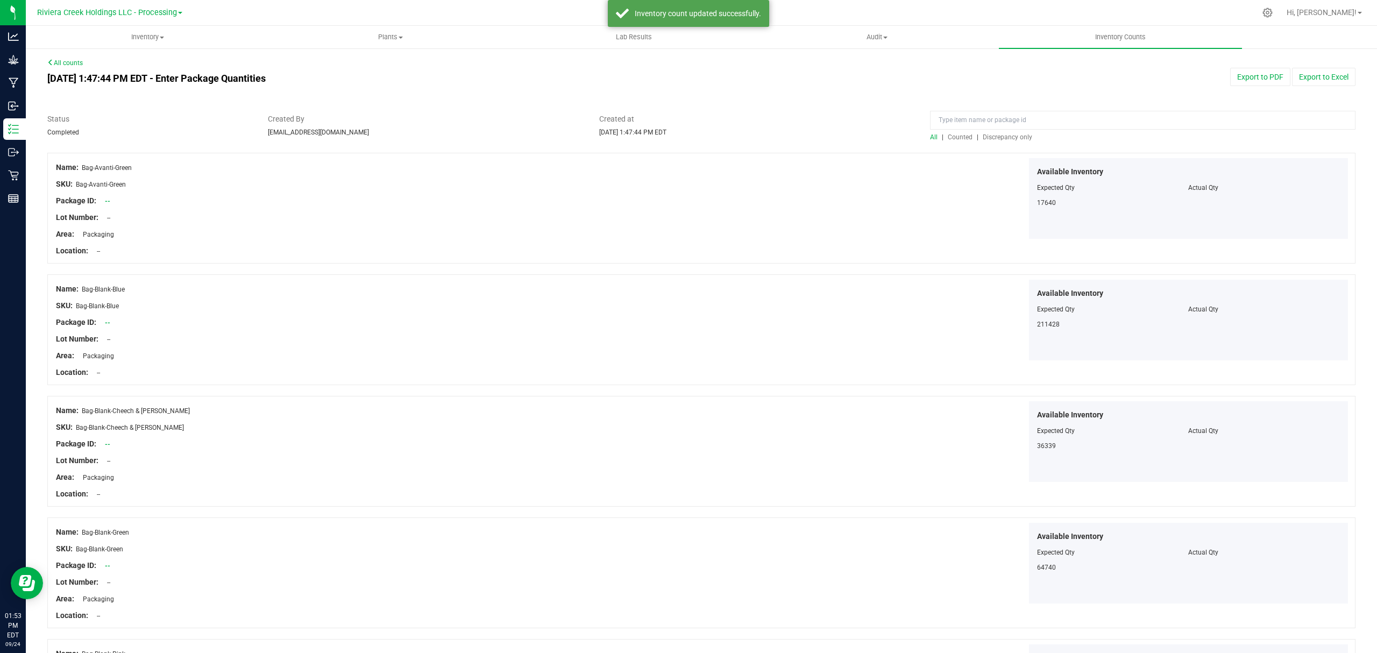
click at [952, 136] on span "Counted" at bounding box center [960, 137] width 25 height 8
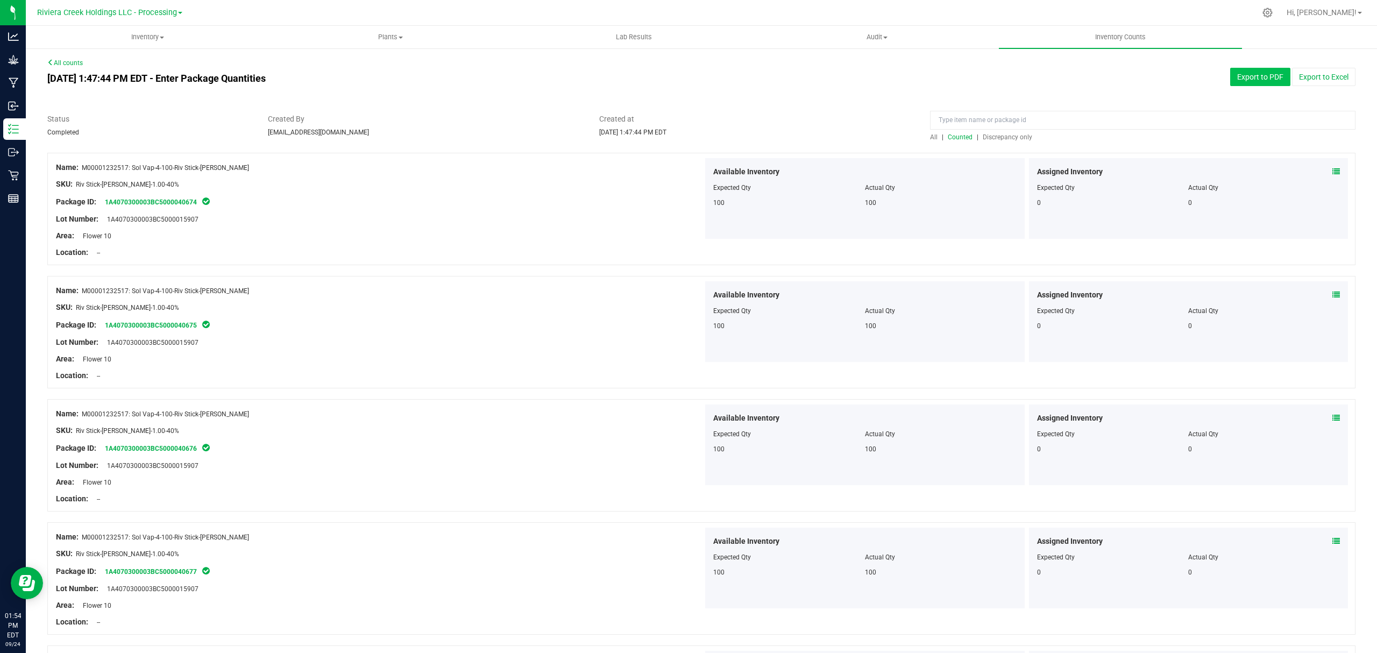
click at [1259, 76] on button "Export to PDF" at bounding box center [1260, 77] width 60 height 18
click at [131, 43] on uib-tab-heading "Inventory All packages All inventory Waste log Create inventory" at bounding box center [147, 37] width 242 height 22
click at [104, 65] on li "All packages" at bounding box center [147, 65] width 243 height 13
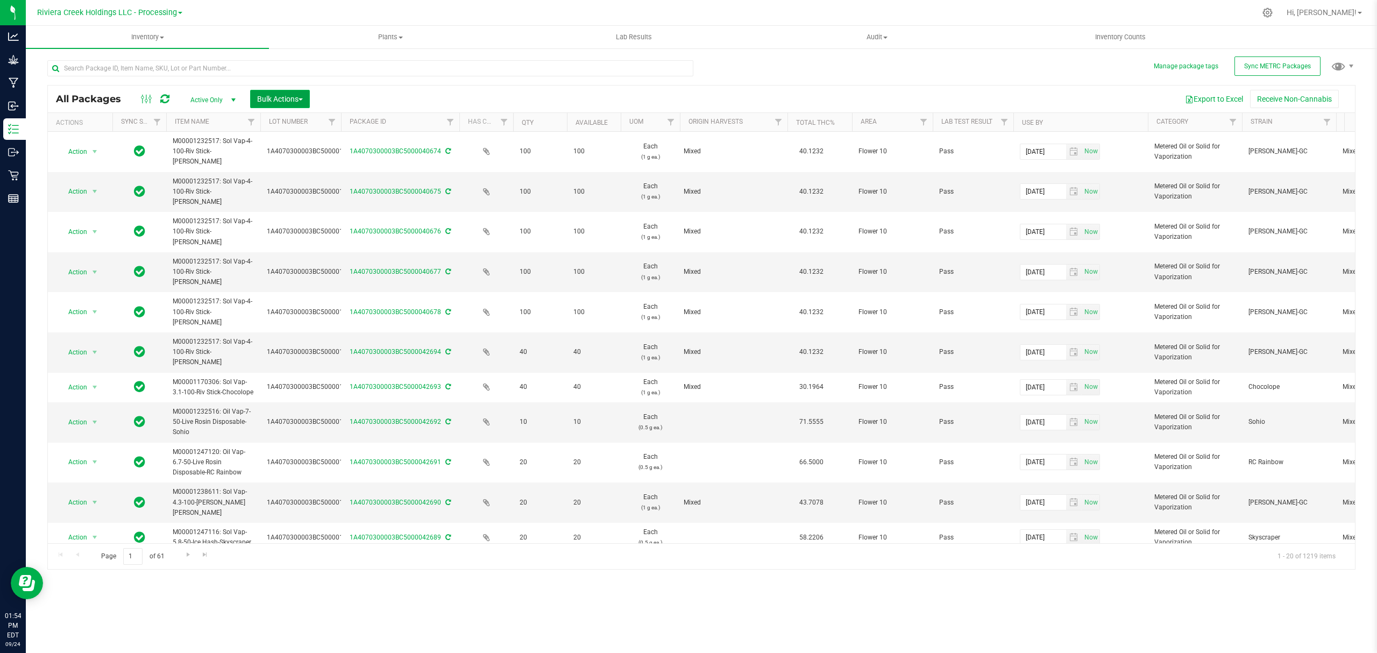
click at [275, 95] on span "Bulk Actions" at bounding box center [280, 99] width 46 height 9
click at [298, 203] on span "Lock/Unlock packages" at bounding box center [294, 202] width 74 height 9
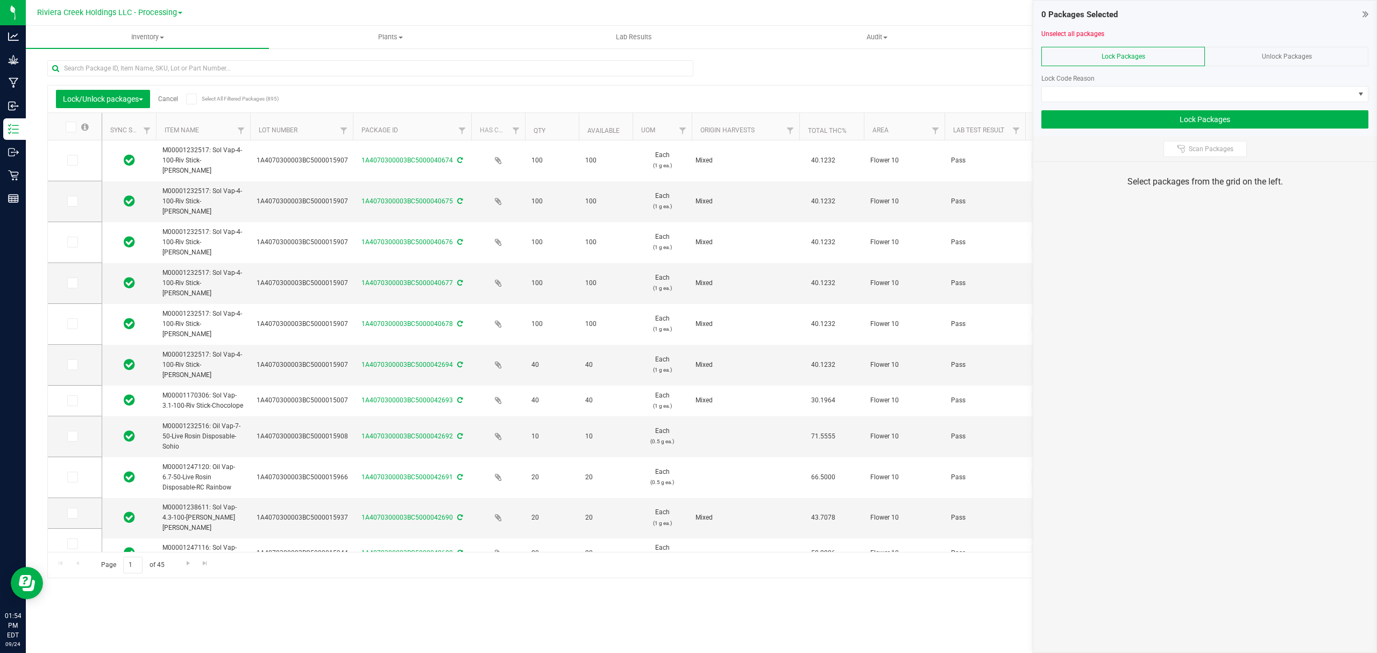
drag, startPoint x: 330, startPoint y: 128, endPoint x: 354, endPoint y: 128, distance: 24.2
click at [70, 160] on icon at bounding box center [71, 160] width 7 height 0
click at [0, 0] on input "checkbox" at bounding box center [0, 0] width 0 height 0
click at [71, 201] on icon at bounding box center [71, 201] width 7 height 0
click at [0, 0] on input "checkbox" at bounding box center [0, 0] width 0 height 0
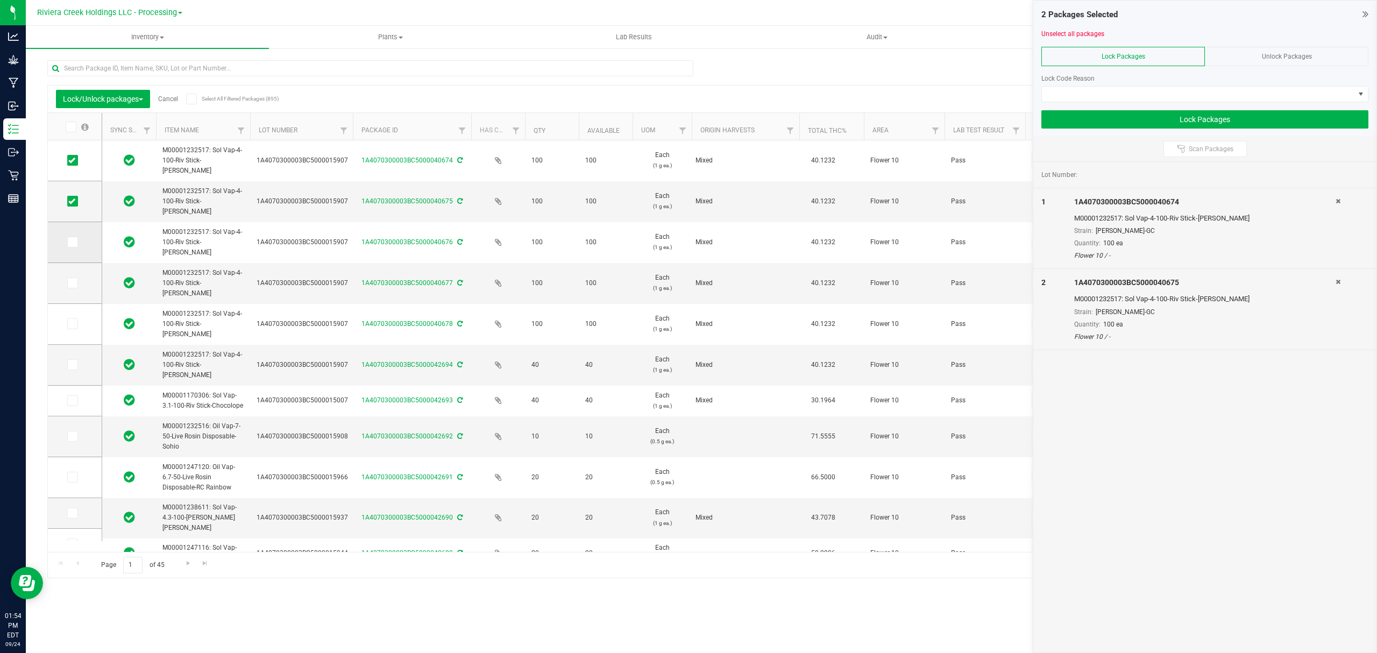
click at [74, 242] on icon at bounding box center [71, 242] width 7 height 0
click at [0, 0] on input "checkbox" at bounding box center [0, 0] width 0 height 0
click at [69, 283] on icon at bounding box center [71, 283] width 7 height 0
click at [0, 0] on input "checkbox" at bounding box center [0, 0] width 0 height 0
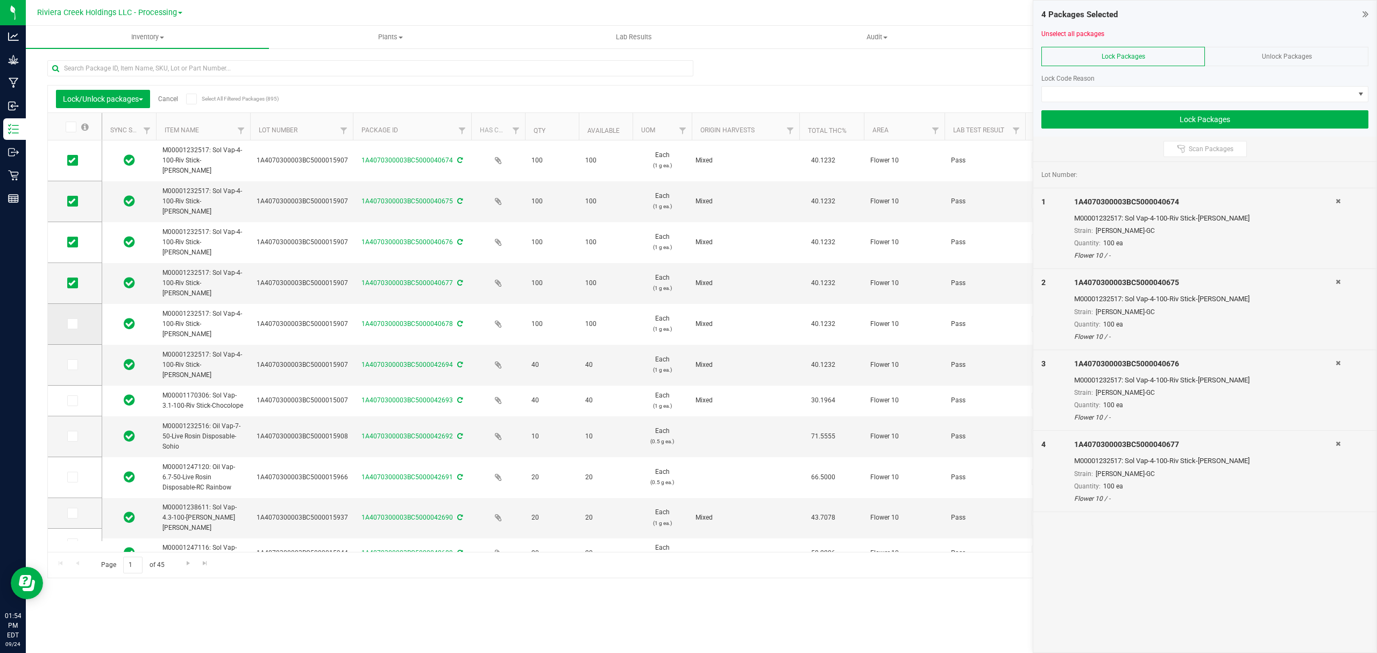
drag, startPoint x: 72, startPoint y: 325, endPoint x: 72, endPoint y: 341, distance: 15.1
click at [72, 324] on icon at bounding box center [71, 324] width 7 height 0
click at [0, 0] on input "checkbox" at bounding box center [0, 0] width 0 height 0
drag, startPoint x: 69, startPoint y: 365, endPoint x: 72, endPoint y: 373, distance: 8.5
click at [70, 365] on icon at bounding box center [71, 365] width 7 height 0
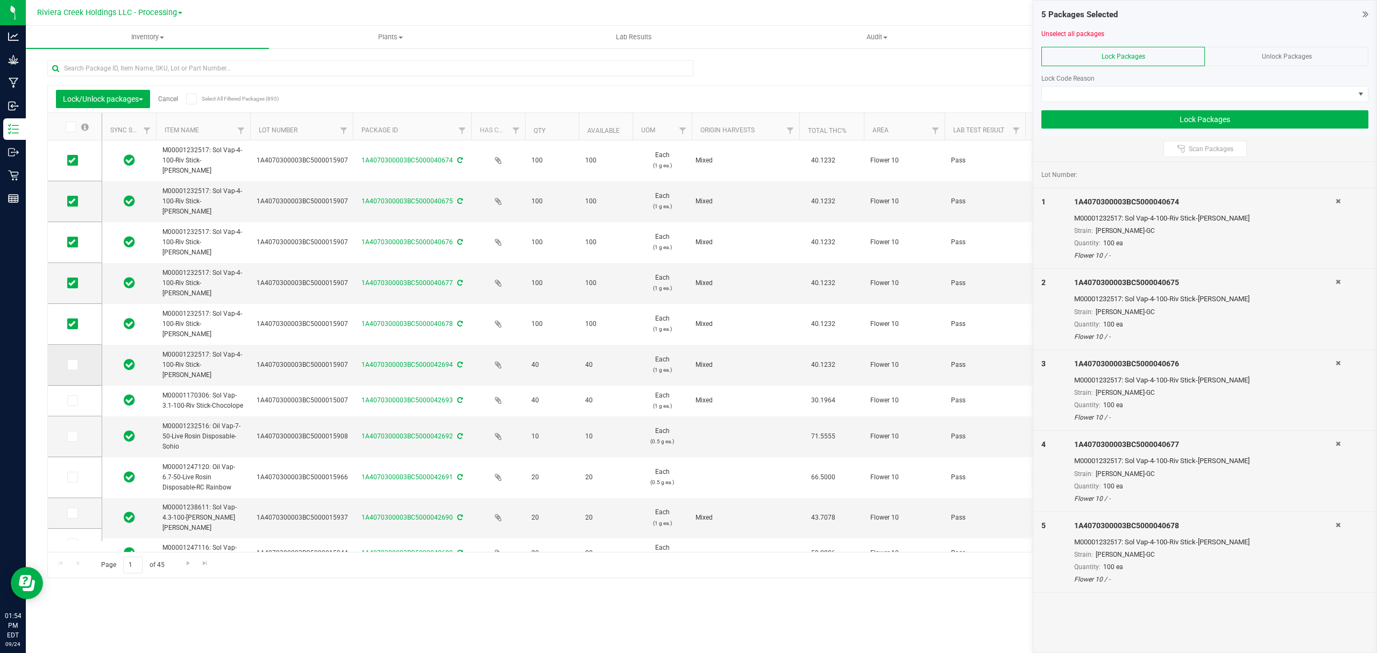
click at [0, 0] on input "checkbox" at bounding box center [0, 0] width 0 height 0
click at [72, 369] on span at bounding box center [72, 364] width 11 height 11
click at [0, 0] on input "checkbox" at bounding box center [0, 0] width 0 height 0
click at [1107, 96] on span at bounding box center [1198, 94] width 313 height 15
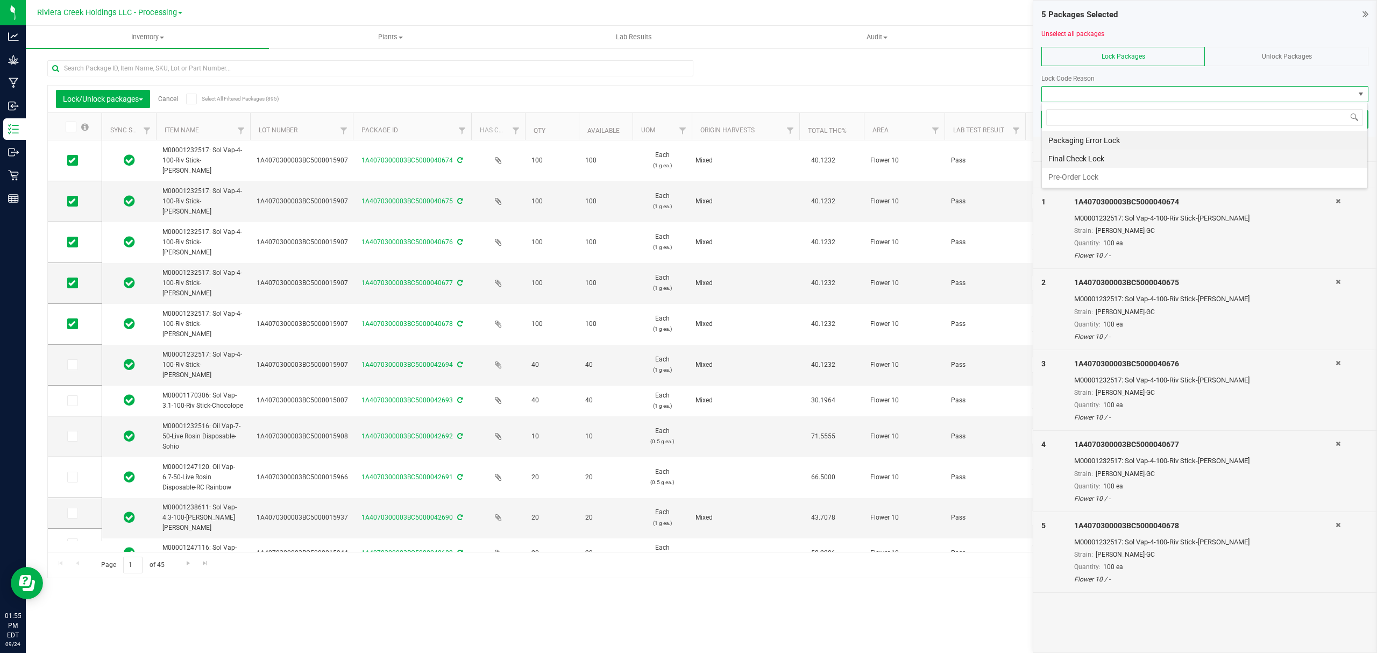
click at [1082, 162] on li "Final Check Lock" at bounding box center [1204, 159] width 325 height 18
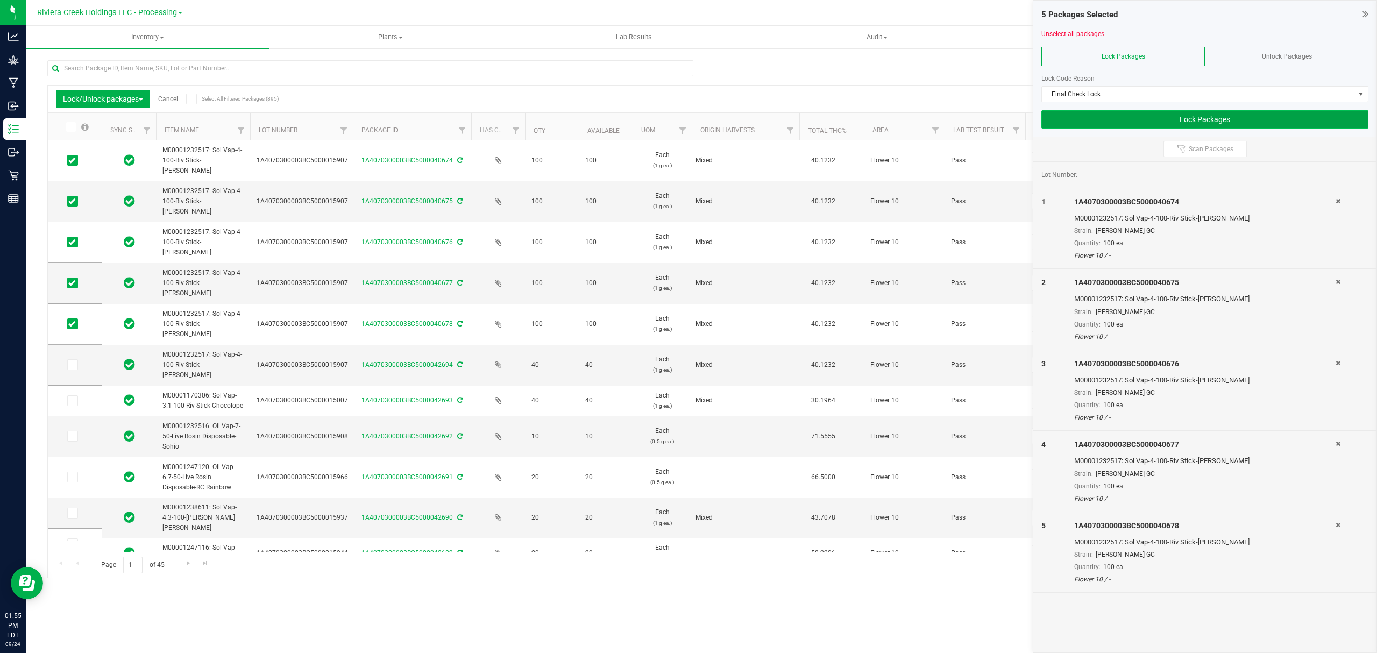
click at [1091, 119] on button "Lock Packages" at bounding box center [1205, 119] width 327 height 18
